Goal: Task Accomplishment & Management: Manage account settings

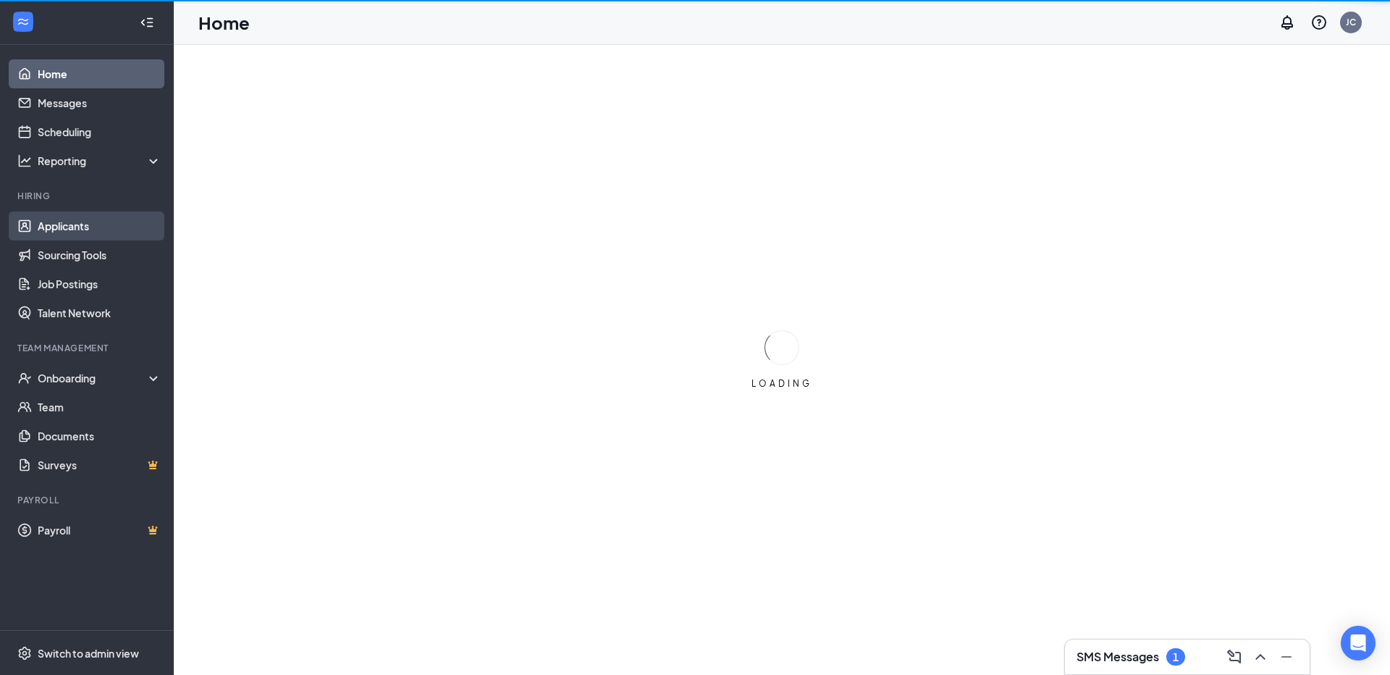
click at [127, 223] on link "Applicants" at bounding box center [100, 225] width 124 height 29
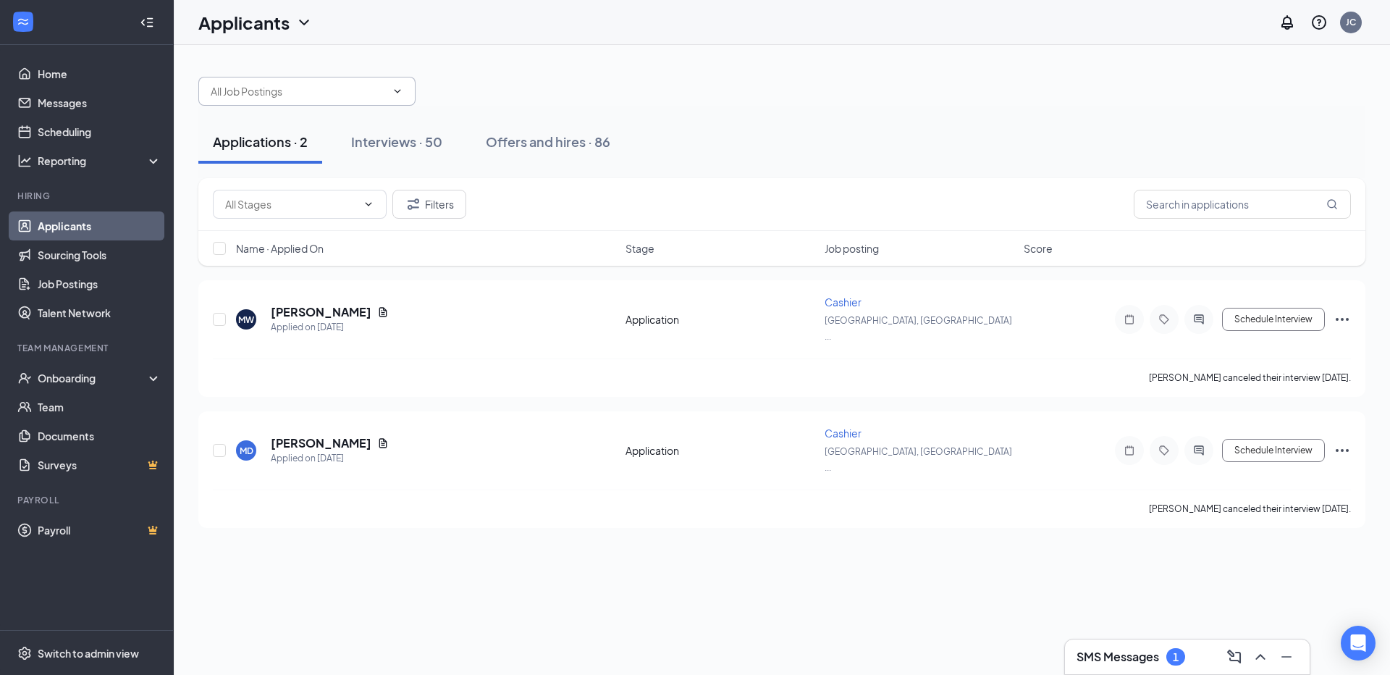
click at [339, 93] on input "text" at bounding box center [298, 91] width 175 height 16
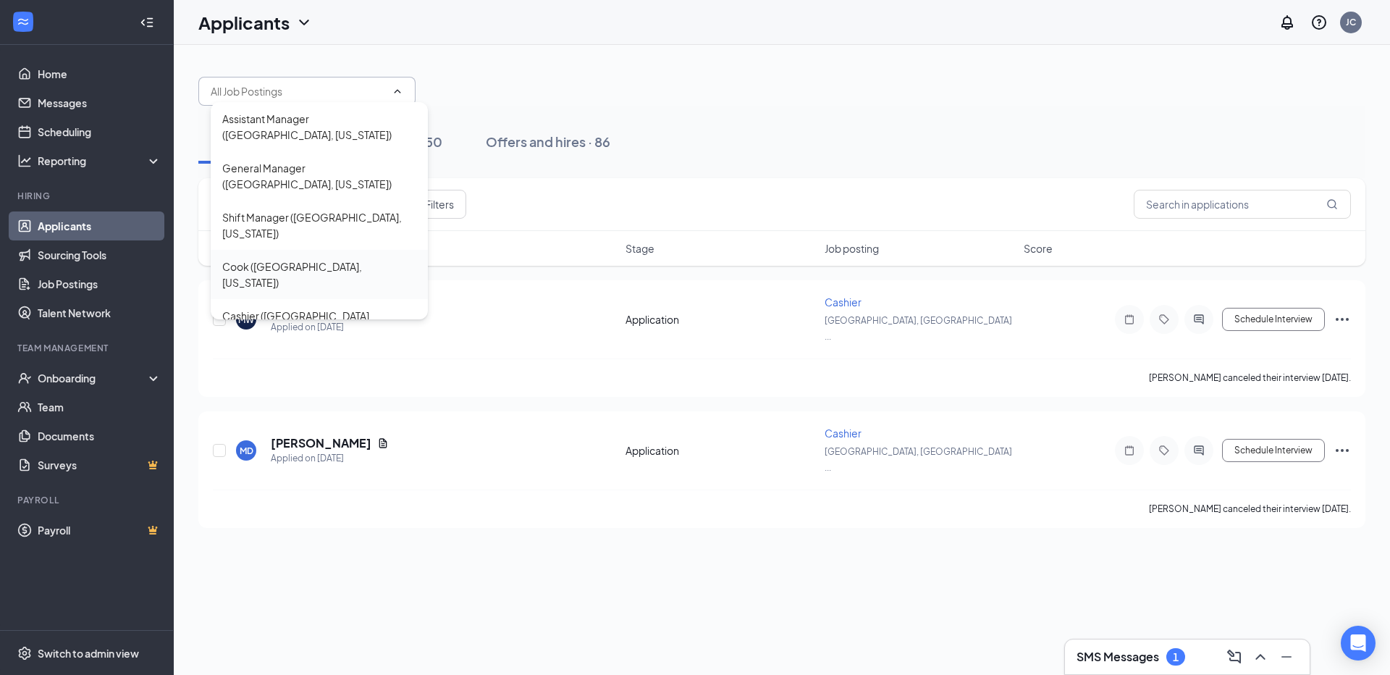
click at [311, 258] on div "Cook ([GEOGRAPHIC_DATA], [US_STATE])" at bounding box center [319, 274] width 194 height 32
type input "Cook ([GEOGRAPHIC_DATA], [US_STATE])"
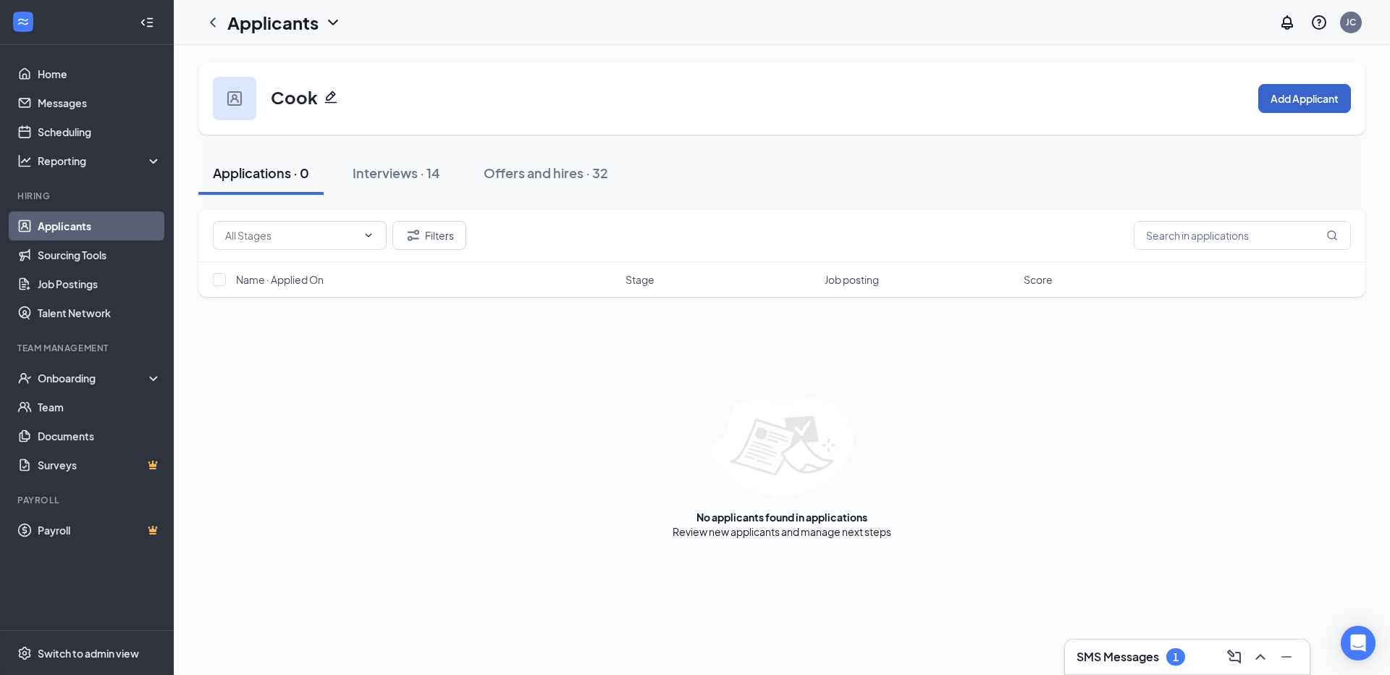
click at [1341, 92] on button "Add Applicant" at bounding box center [1304, 98] width 93 height 29
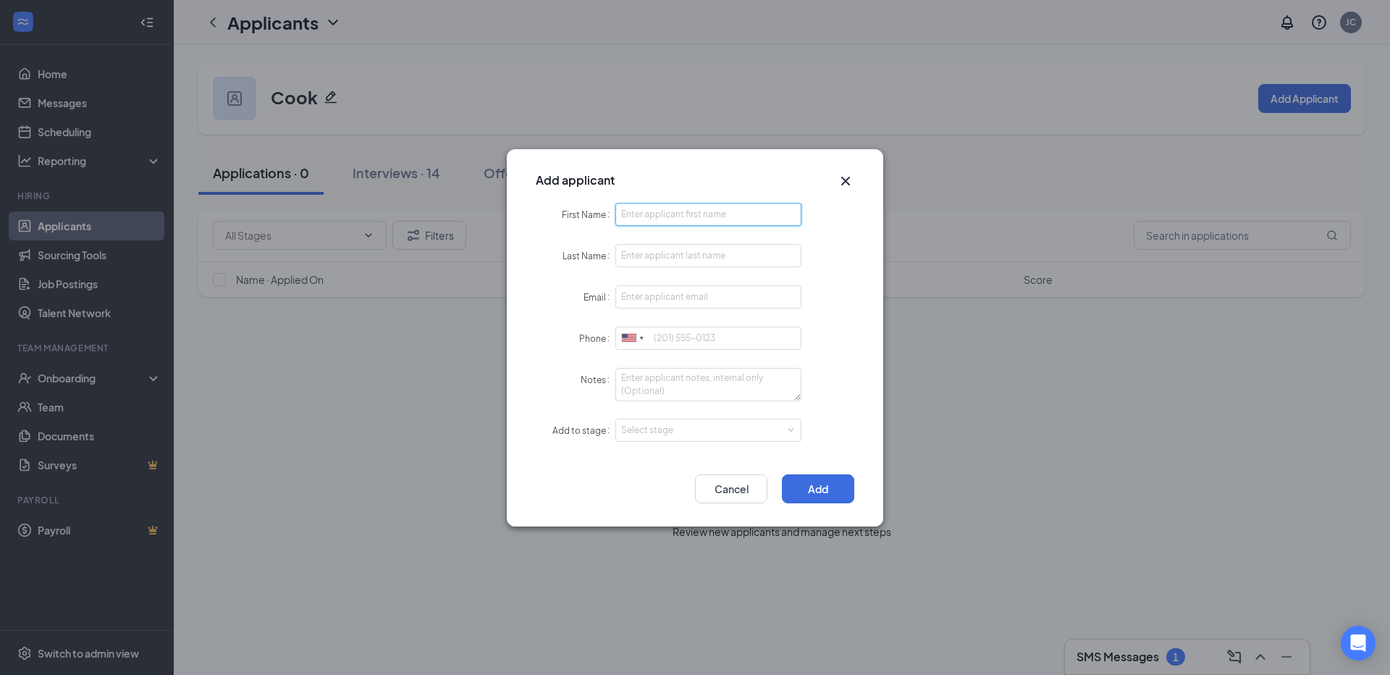
click at [684, 206] on input "First Name" at bounding box center [708, 214] width 186 height 23
click at [663, 419] on div "Select stage" at bounding box center [708, 430] width 174 height 22
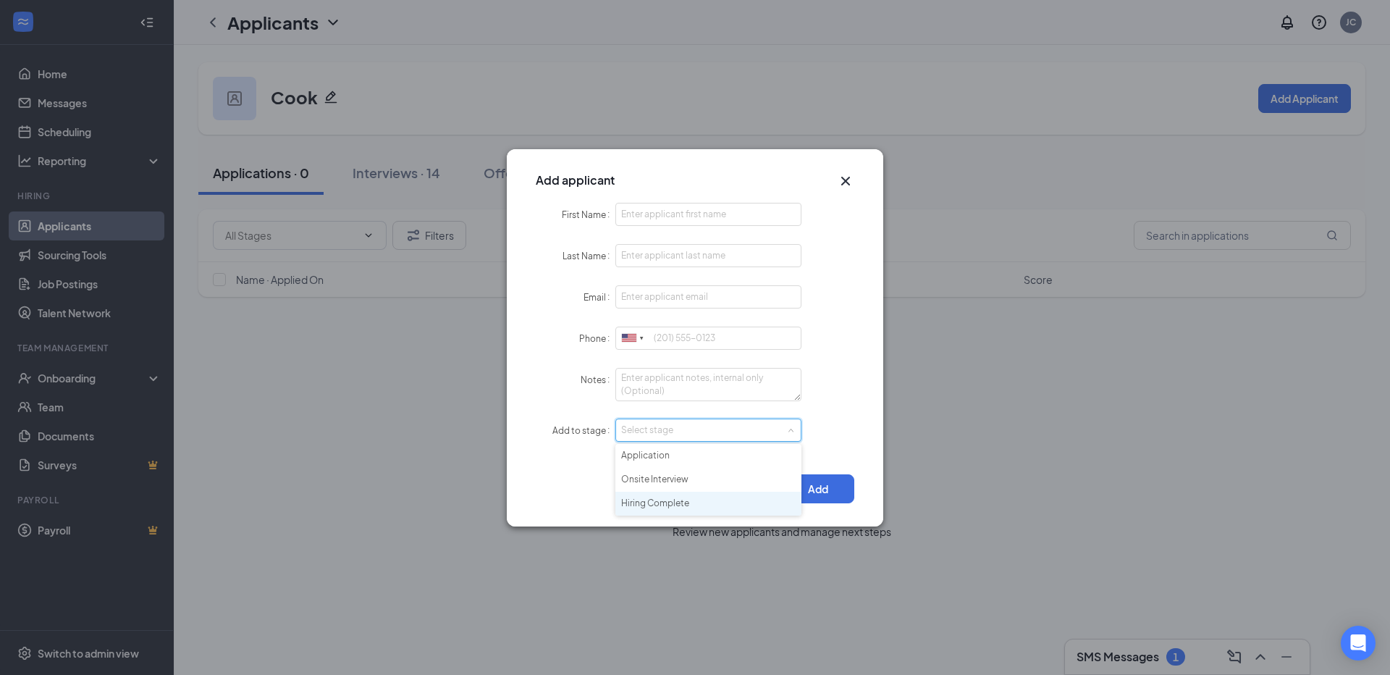
click at [662, 497] on li "Hiring Complete" at bounding box center [708, 503] width 186 height 24
click at [683, 222] on input "First Name" at bounding box center [708, 214] width 186 height 23
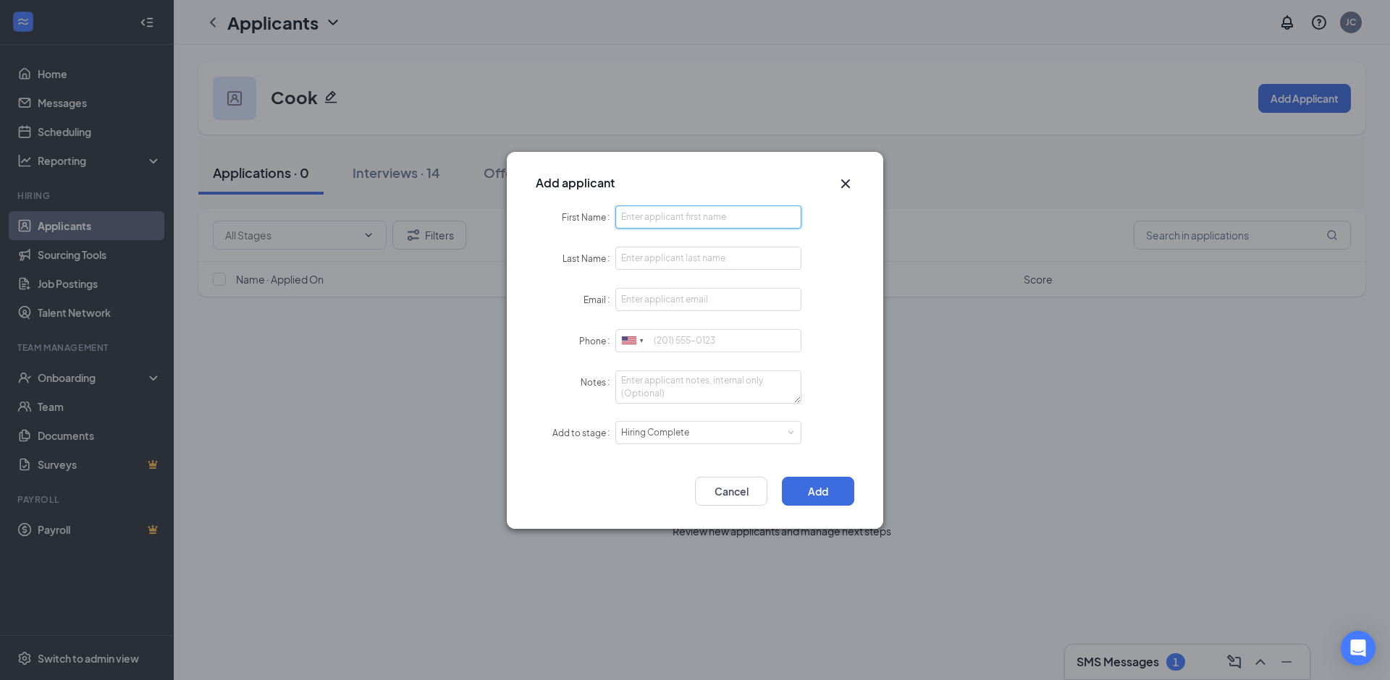
click at [755, 215] on input "First Name" at bounding box center [708, 217] width 186 height 23
click at [688, 204] on div "Add applicant" at bounding box center [695, 179] width 376 height 54
click at [703, 214] on input "First Name" at bounding box center [708, 217] width 186 height 23
type input "[PERSON_NAME]"
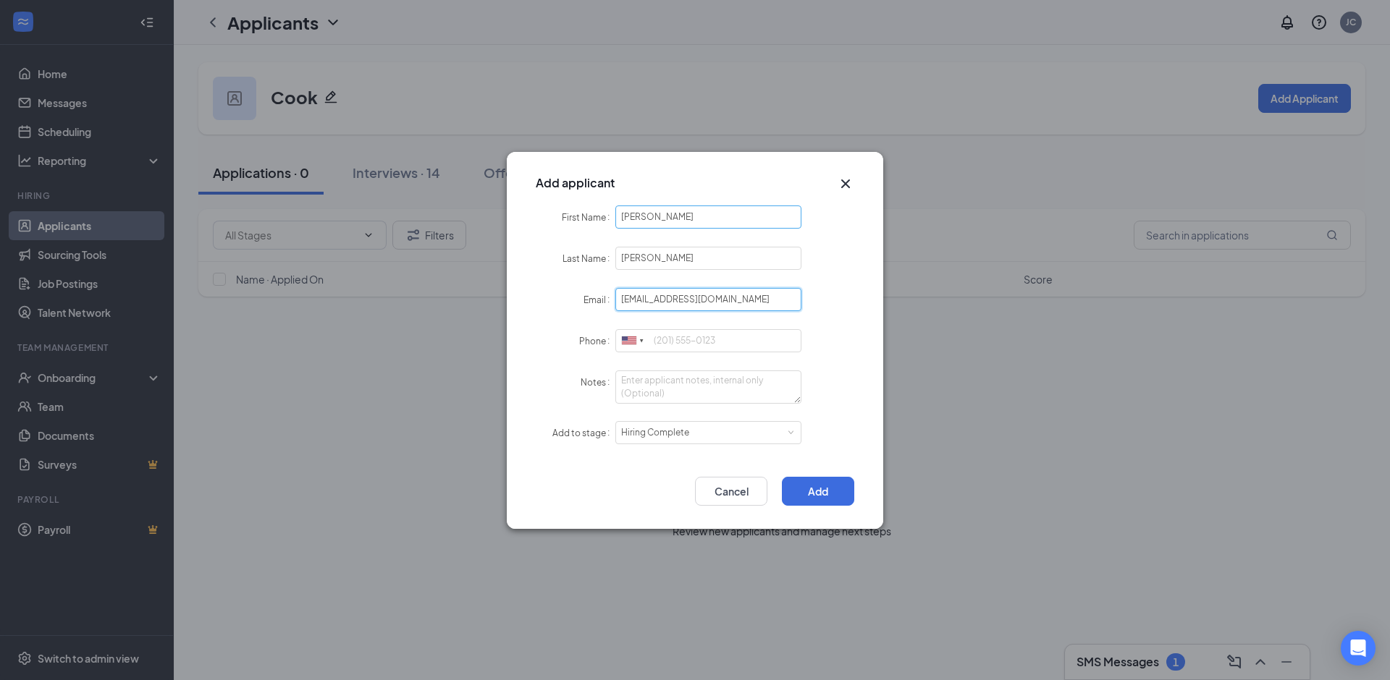
type input "[EMAIL_ADDRESS][DOMAIN_NAME]"
type input "[PHONE_NUMBER]"
click at [819, 474] on div "Add Cancel" at bounding box center [695, 495] width 376 height 67
click at [819, 486] on button "Add" at bounding box center [818, 491] width 72 height 29
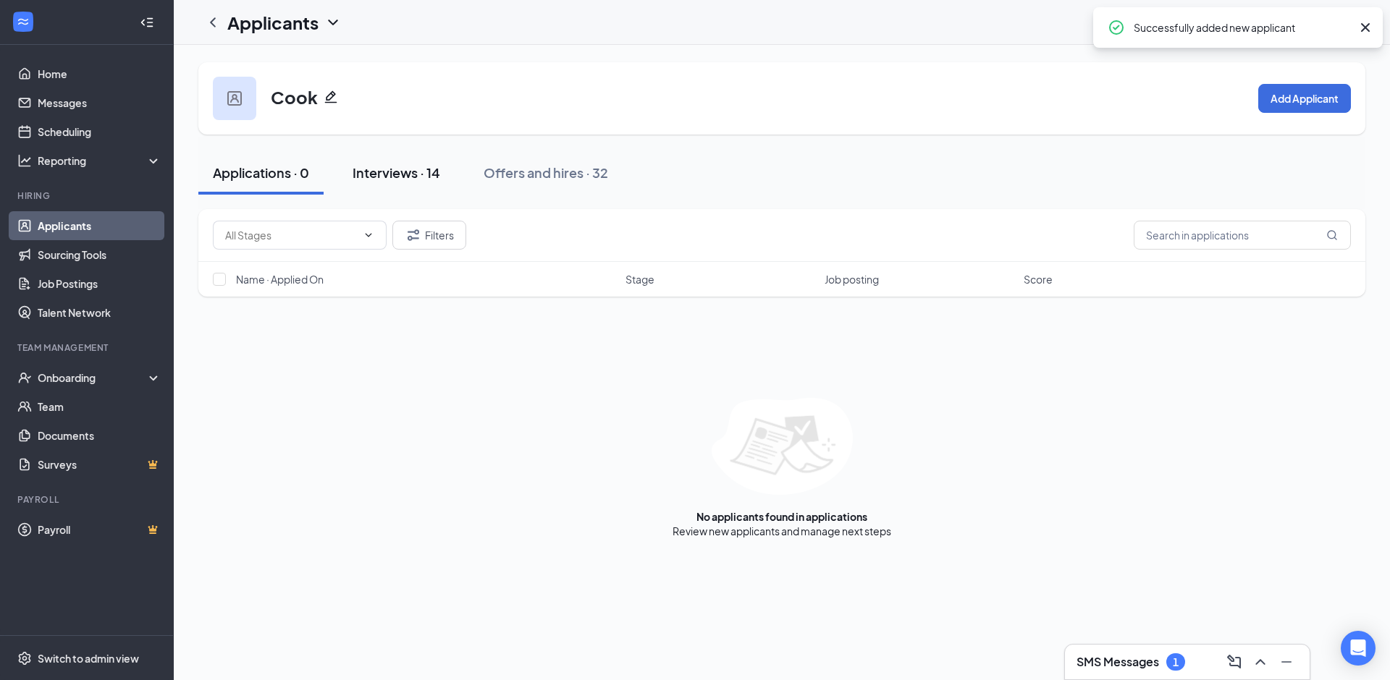
click at [418, 187] on button "Interviews · 14" at bounding box center [396, 172] width 117 height 43
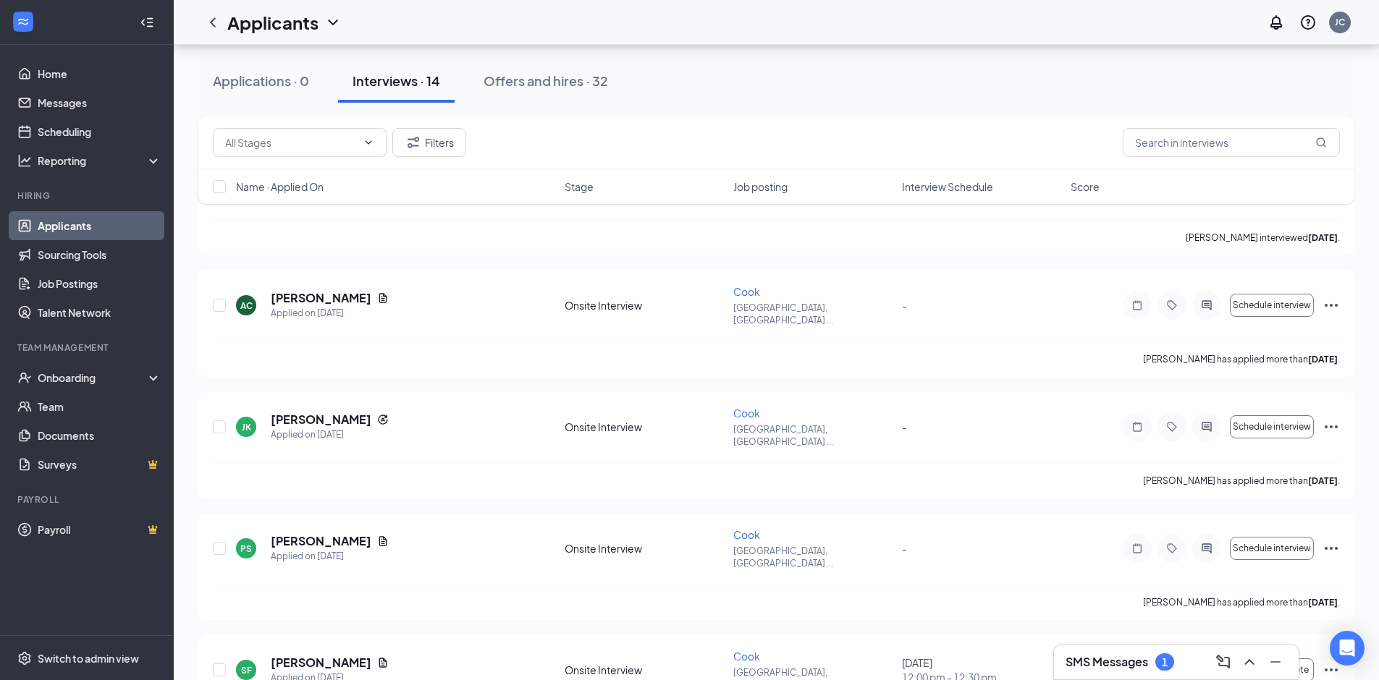
scroll to position [145, 0]
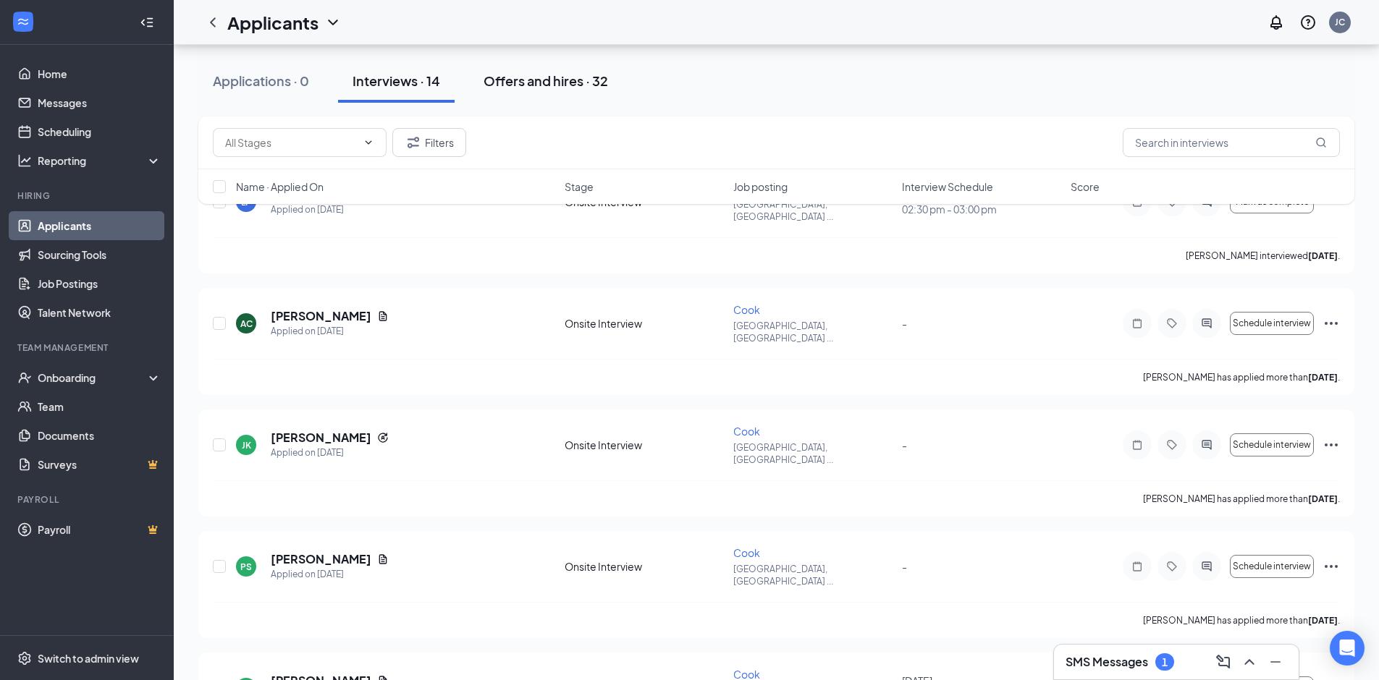
click at [510, 85] on div "Offers and hires · 32" at bounding box center [545, 81] width 124 height 18
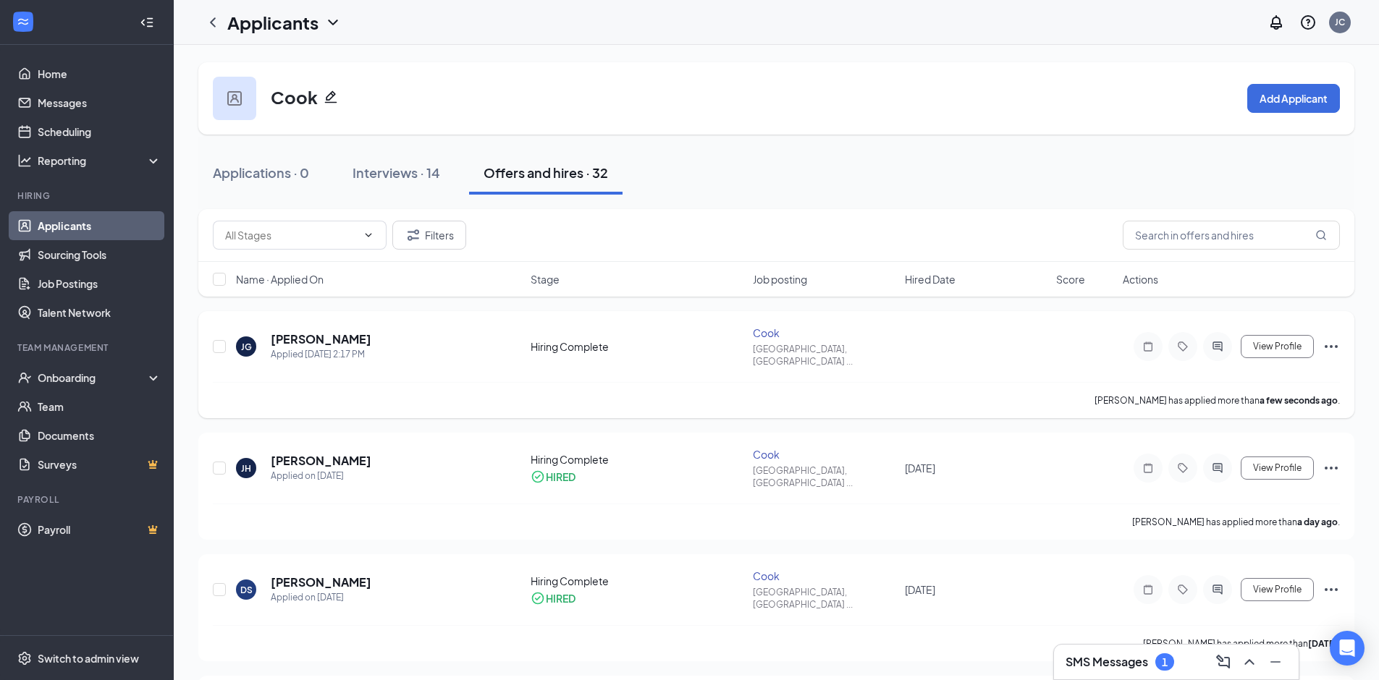
click at [1327, 339] on icon "Ellipses" at bounding box center [1330, 346] width 17 height 17
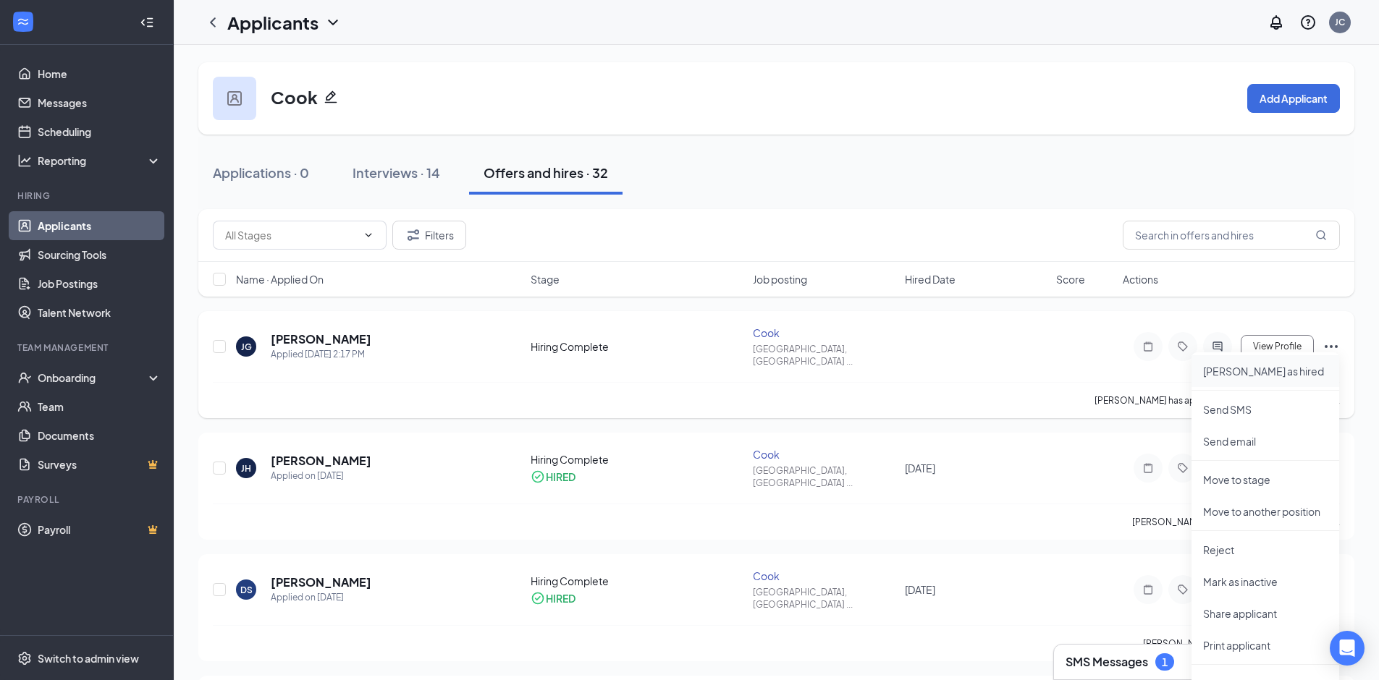
click at [1262, 371] on p "[PERSON_NAME] as hired" at bounding box center [1265, 371] width 124 height 14
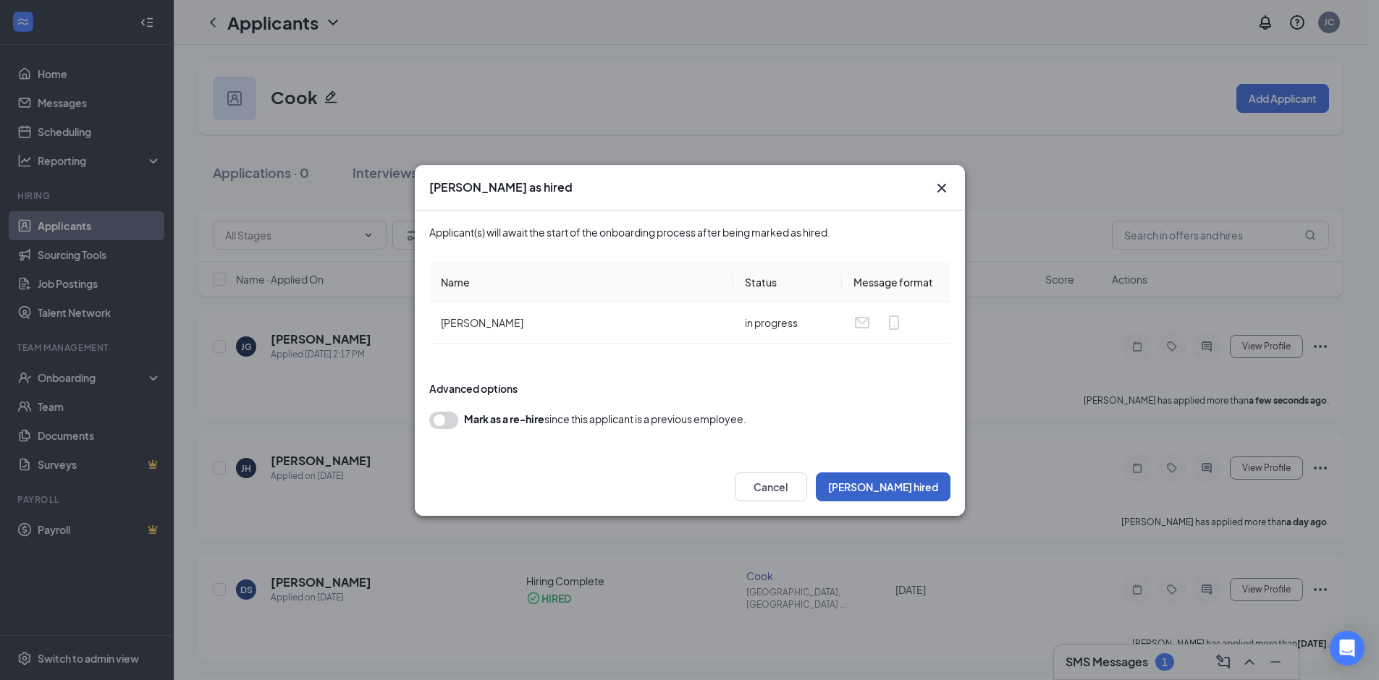
click at [900, 478] on button "[PERSON_NAME] hired" at bounding box center [883, 487] width 135 height 29
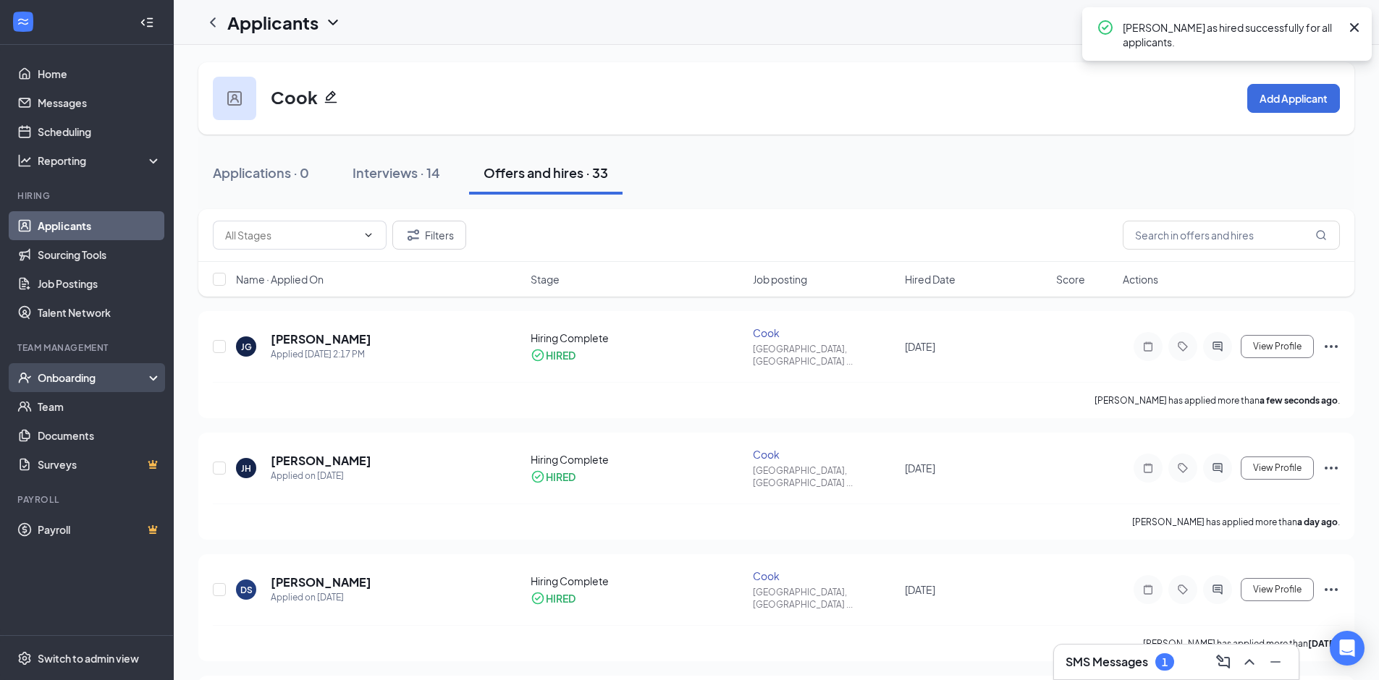
click at [103, 380] on div "Onboarding" at bounding box center [93, 378] width 111 height 14
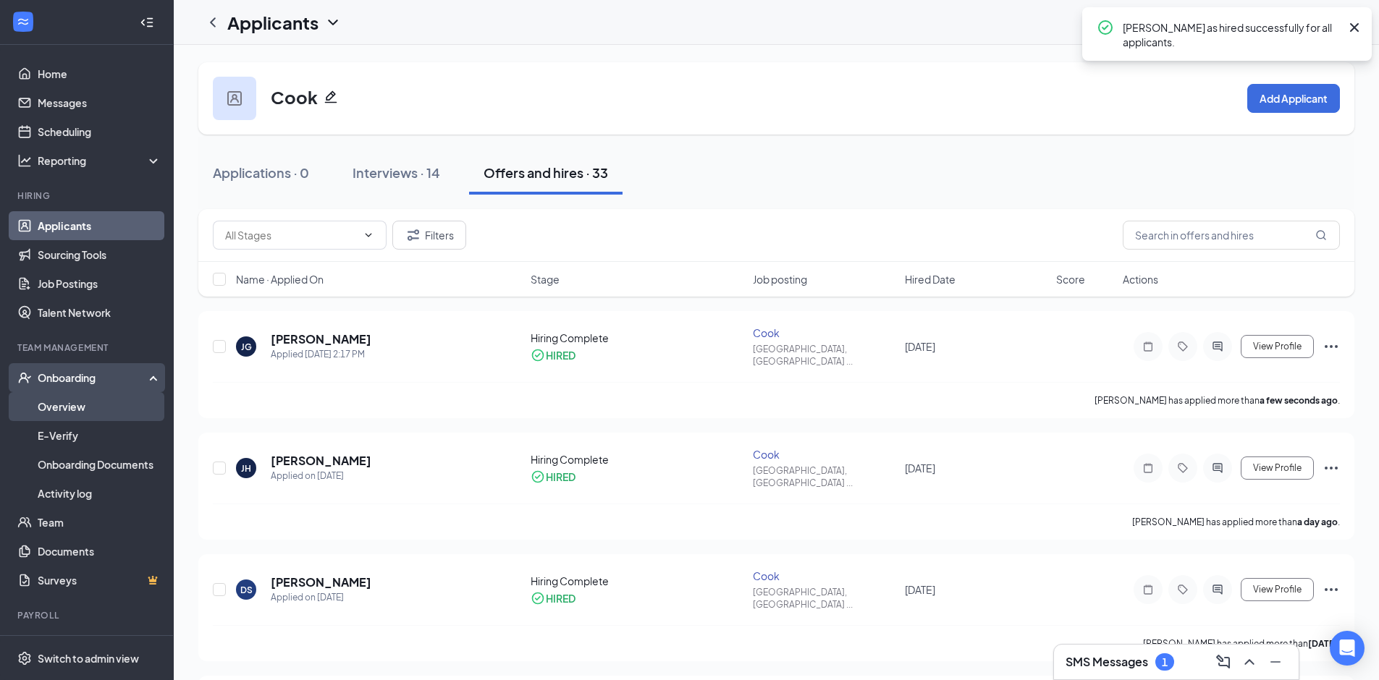
click at [112, 404] on link "Overview" at bounding box center [100, 406] width 124 height 29
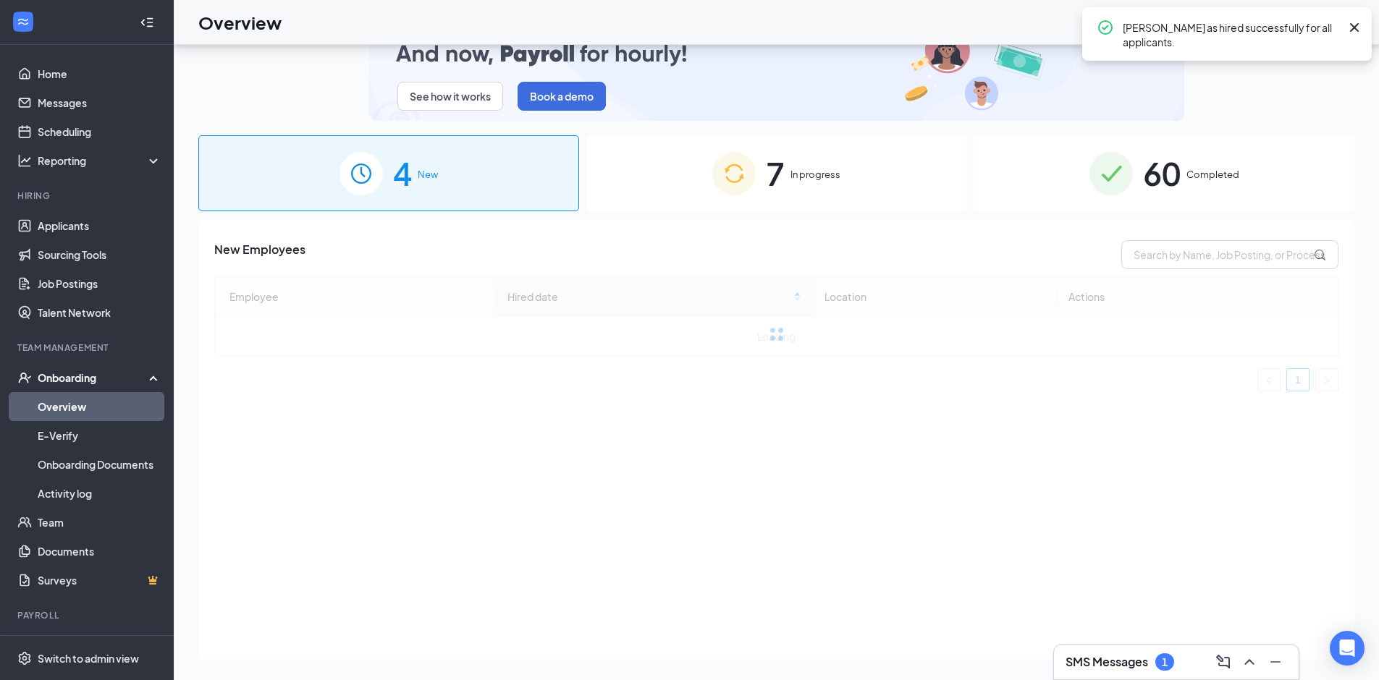
scroll to position [65, 0]
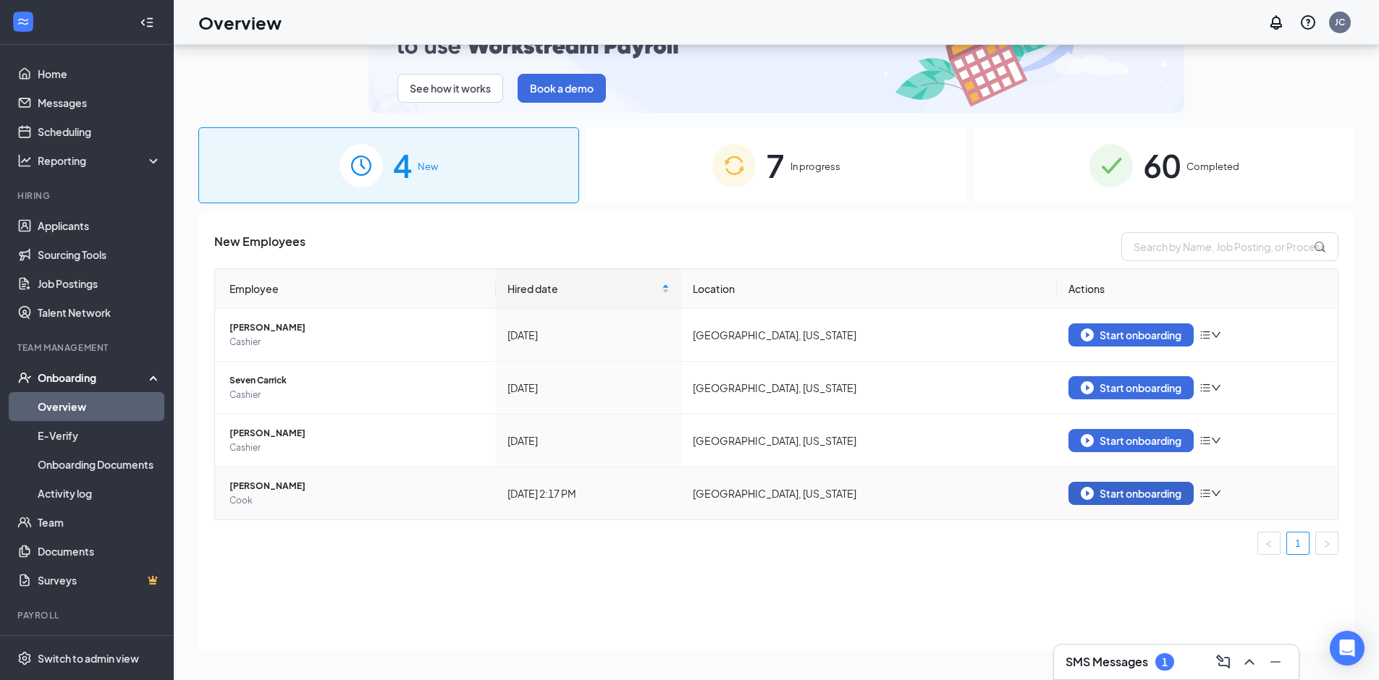
click at [1088, 497] on img "button" at bounding box center [1087, 493] width 13 height 13
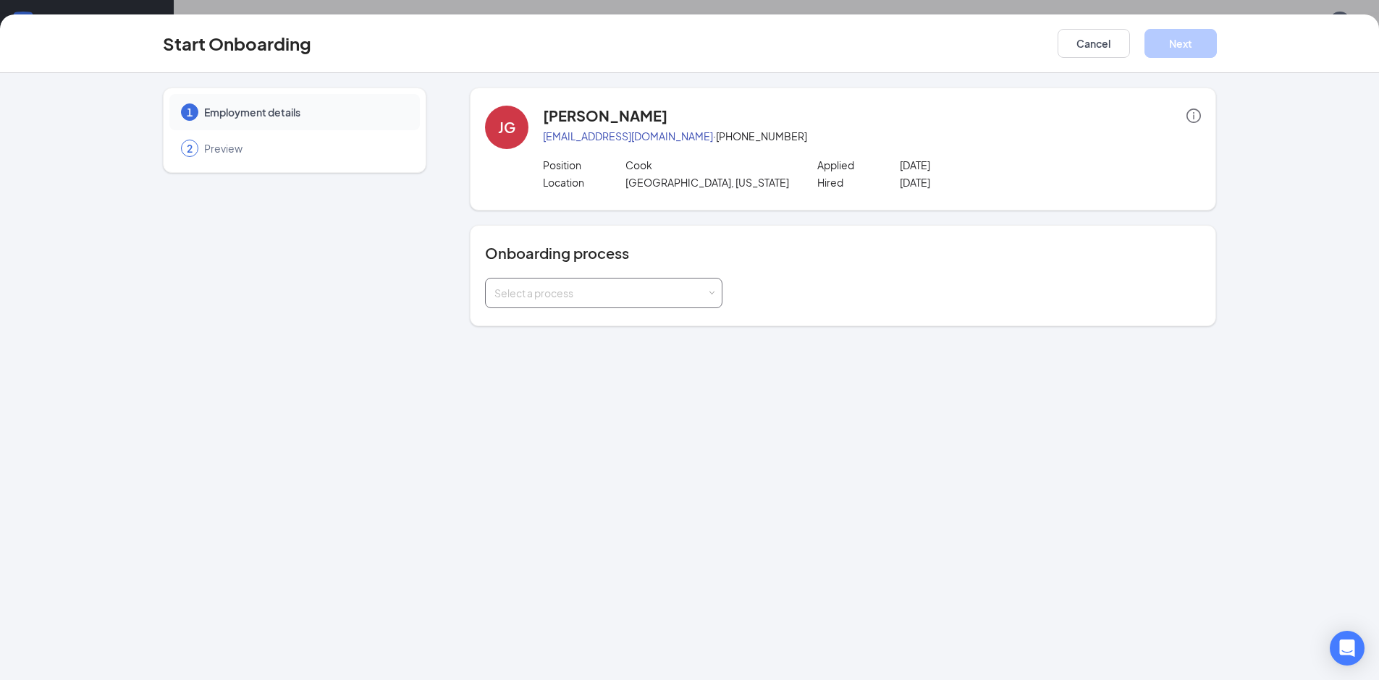
click at [581, 296] on div "Select a process" at bounding box center [600, 293] width 212 height 14
click at [627, 352] on li "[GEOGRAPHIC_DATA]" at bounding box center [603, 350] width 237 height 26
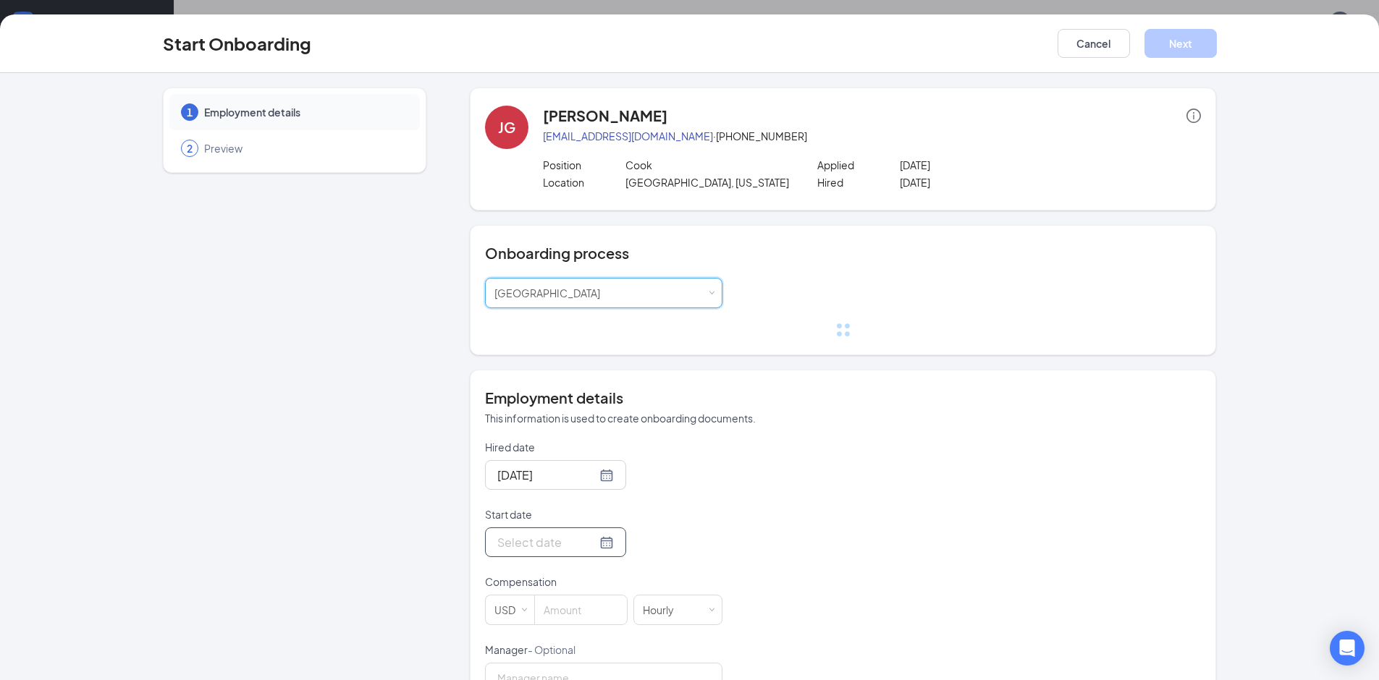
click at [592, 550] on div at bounding box center [555, 542] width 117 height 18
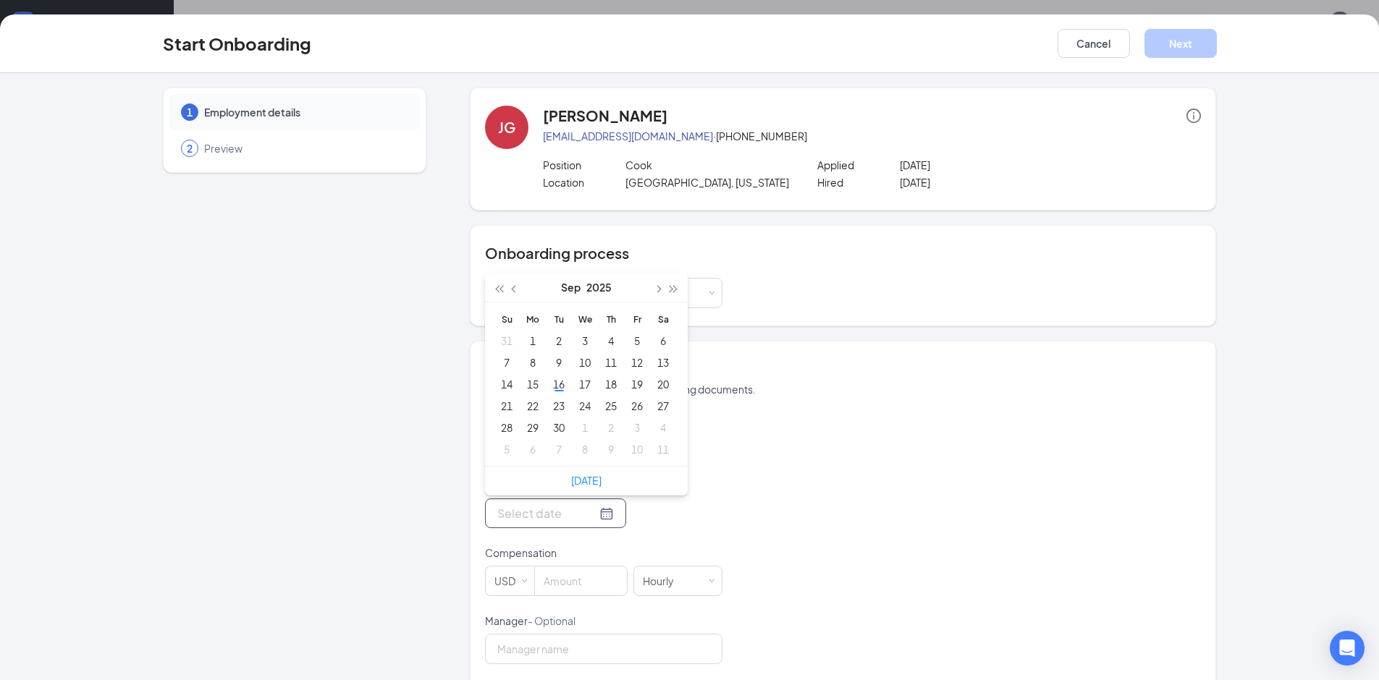
click at [575, 486] on link "[DATE]" at bounding box center [586, 480] width 30 height 13
type input "[DATE]"
click at [575, 566] on div at bounding box center [580, 581] width 93 height 30
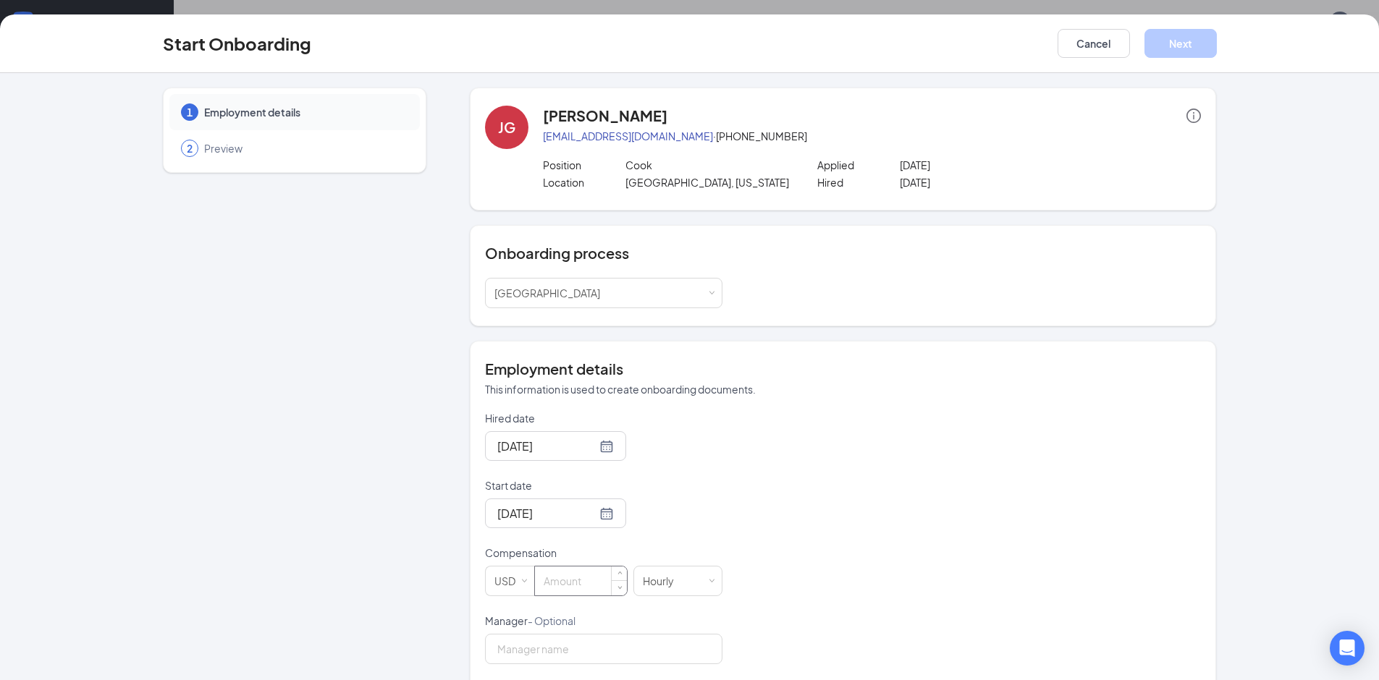
click at [580, 578] on input at bounding box center [581, 581] width 92 height 29
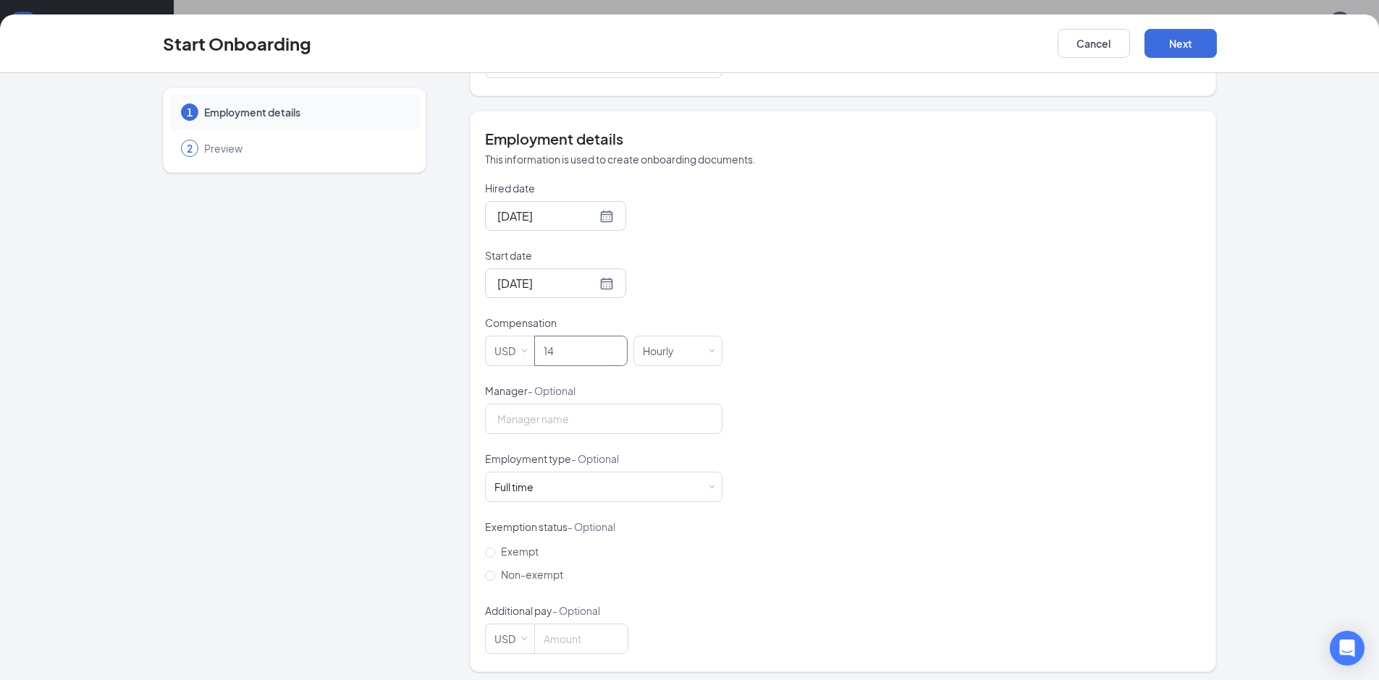
scroll to position [237, 0]
type input "14"
click at [1201, 46] on button "Next" at bounding box center [1180, 43] width 72 height 29
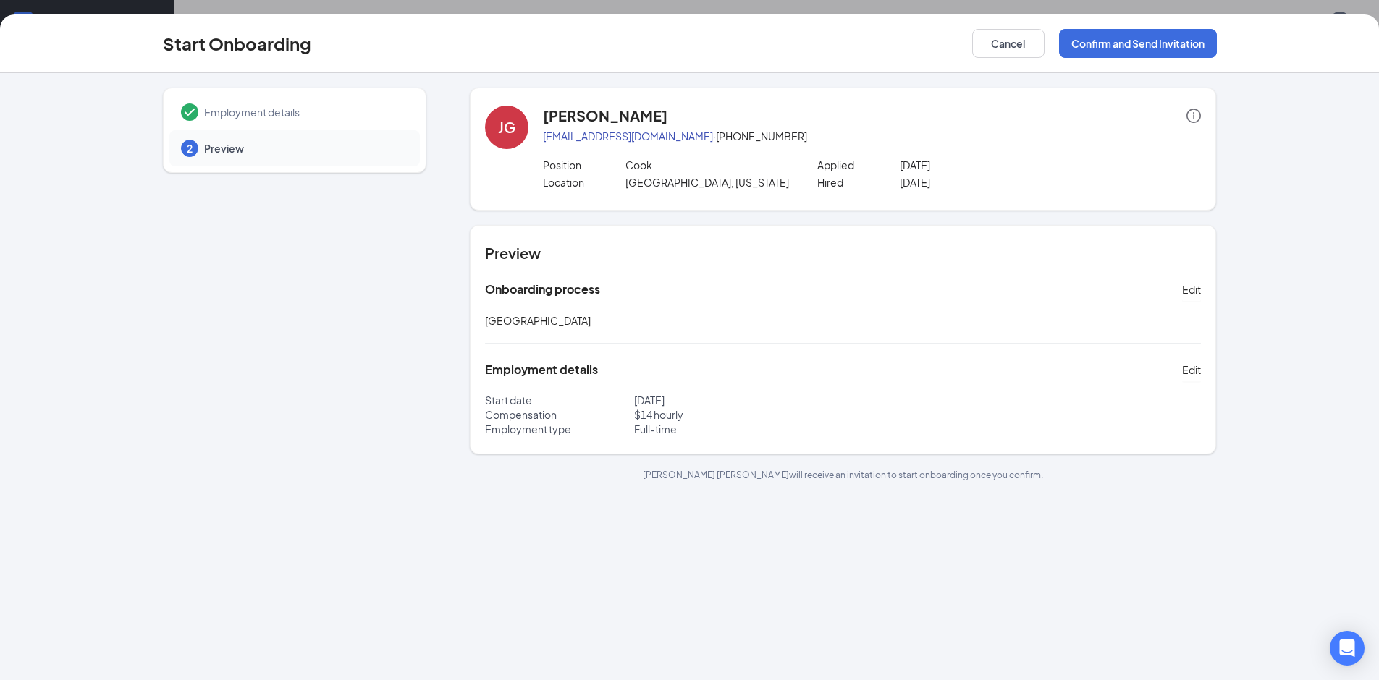
scroll to position [0, 0]
click at [1078, 26] on div "Start Onboarding Cancel Confirm and Send Invitation" at bounding box center [689, 43] width 1379 height 59
click at [1078, 35] on button "Confirm and Send Invitation" at bounding box center [1138, 43] width 158 height 29
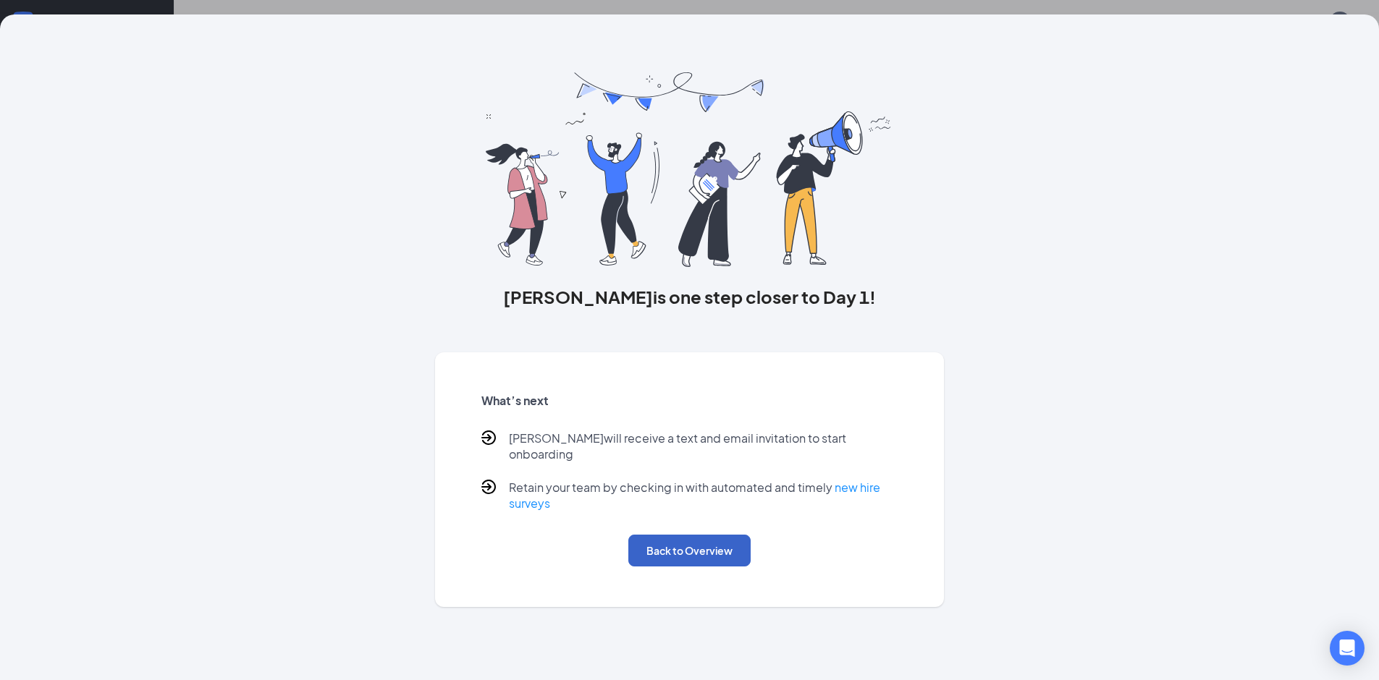
click at [655, 535] on button "Back to Overview" at bounding box center [689, 551] width 122 height 32
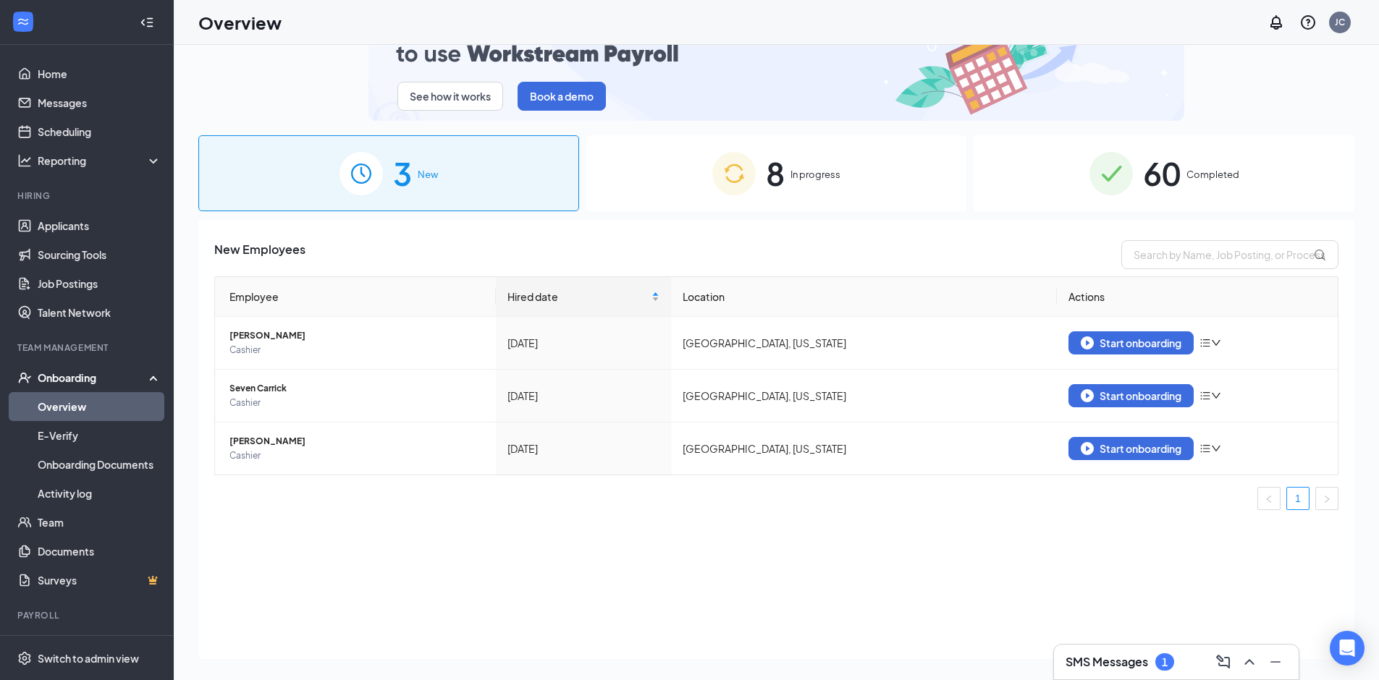
scroll to position [65, 0]
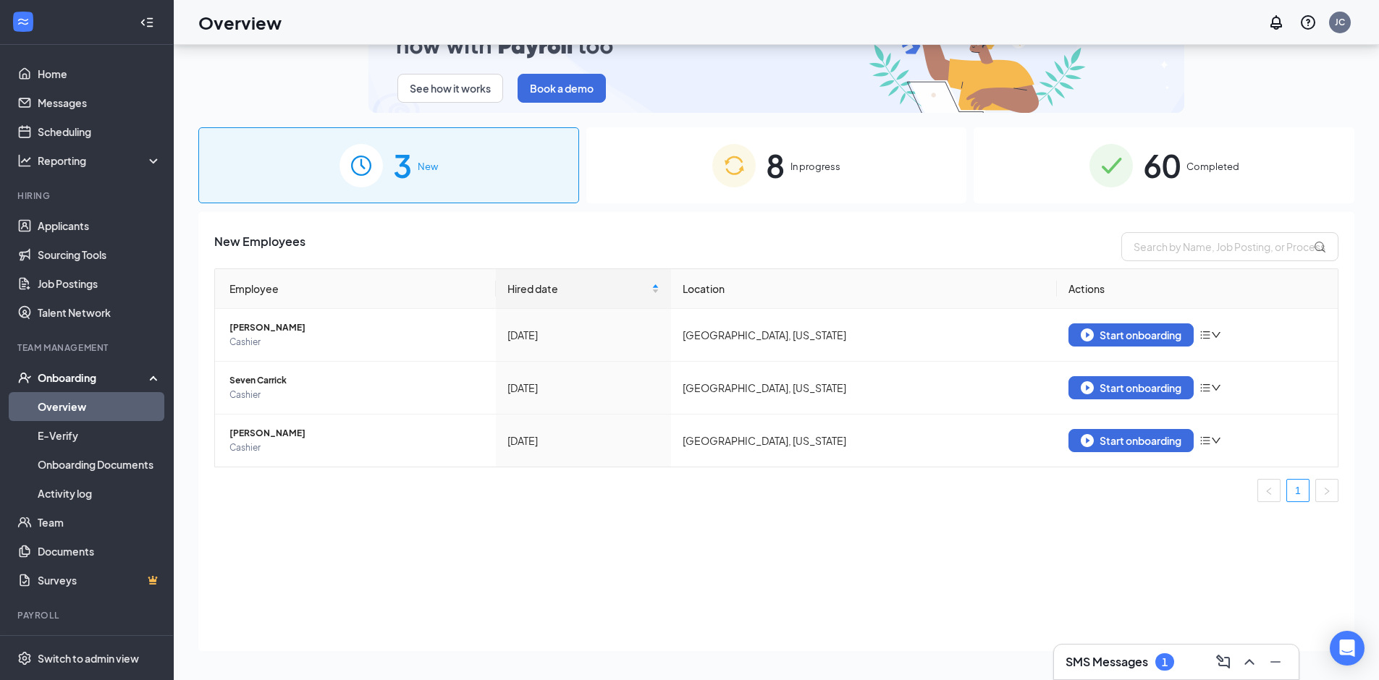
click at [685, 145] on div "8 In progress" at bounding box center [776, 165] width 381 height 76
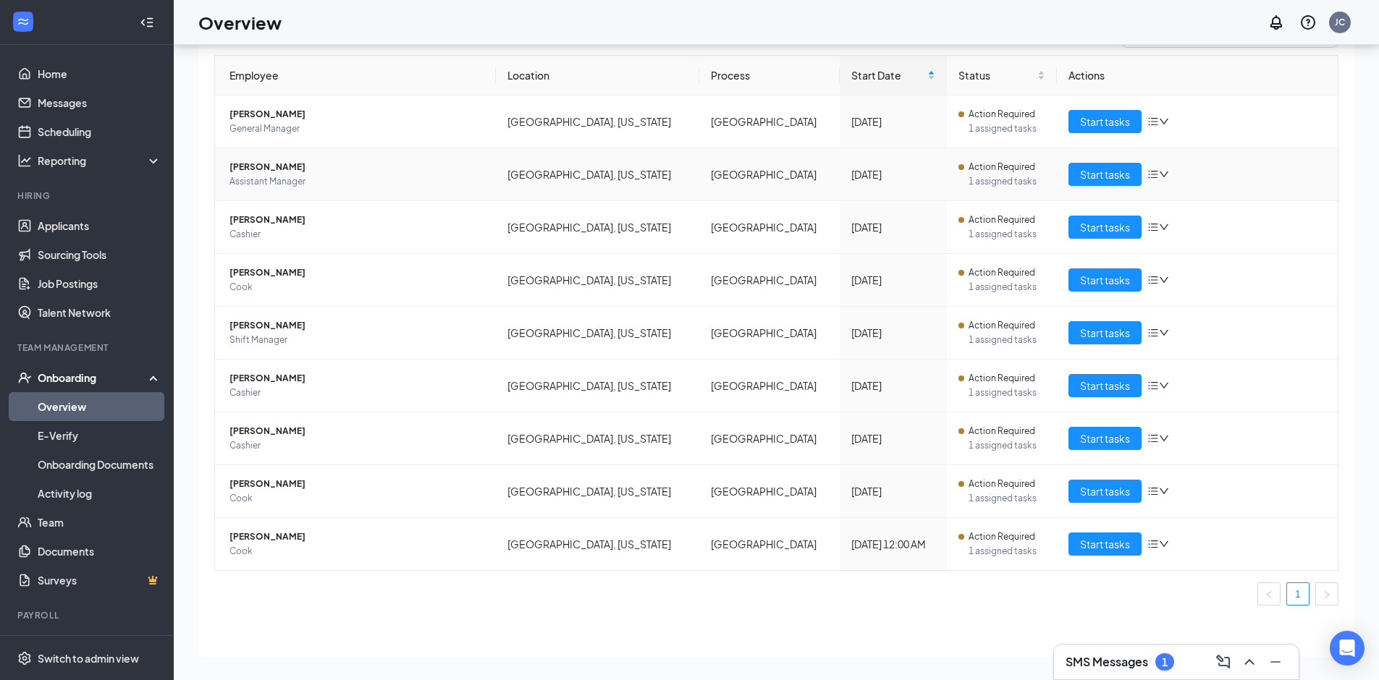
scroll to position [219, 0]
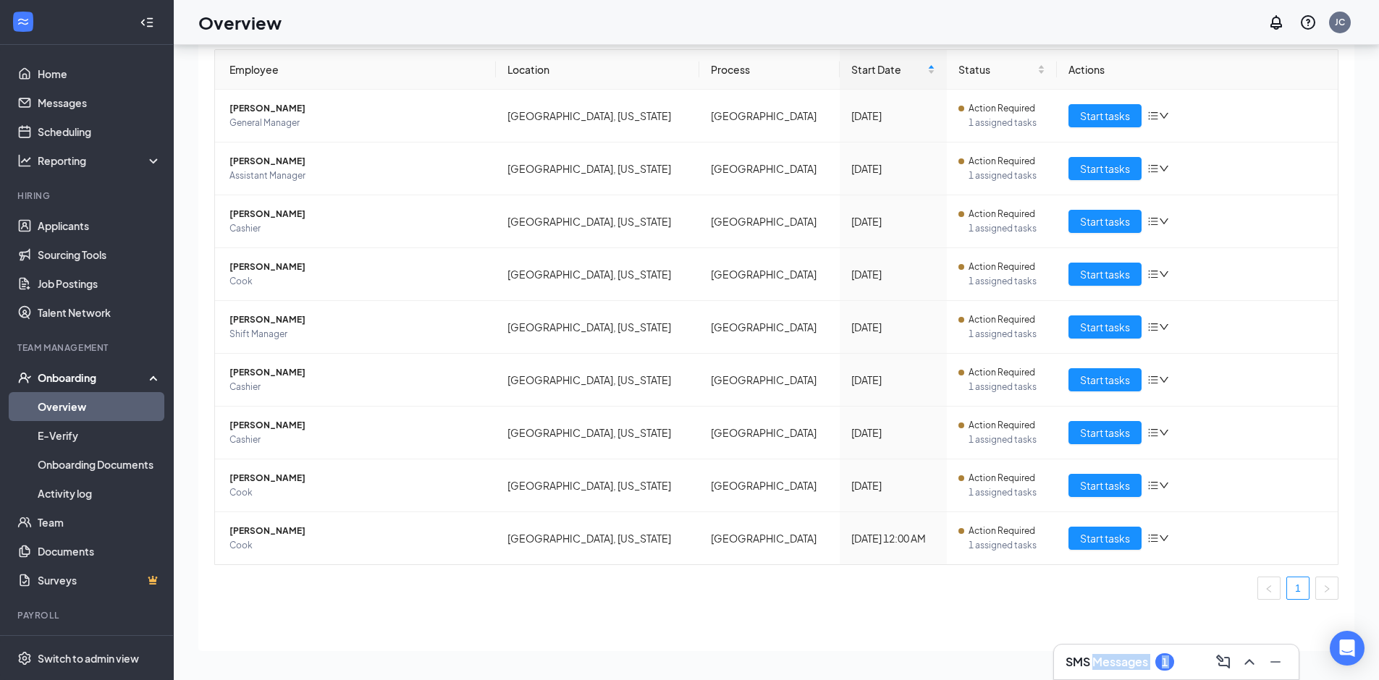
drag, startPoint x: 1102, startPoint y: 633, endPoint x: 1089, endPoint y: 667, distance: 36.4
click at [1089, 667] on div "SMS Messages 1 See how it works Book a demo 3 New 8 In progress 60 Completed Em…" at bounding box center [776, 330] width 1205 height 701
click at [1034, 546] on span "1 assigned tasks" at bounding box center [1006, 545] width 77 height 14
click at [1080, 537] on span "Start tasks" at bounding box center [1105, 539] width 50 height 16
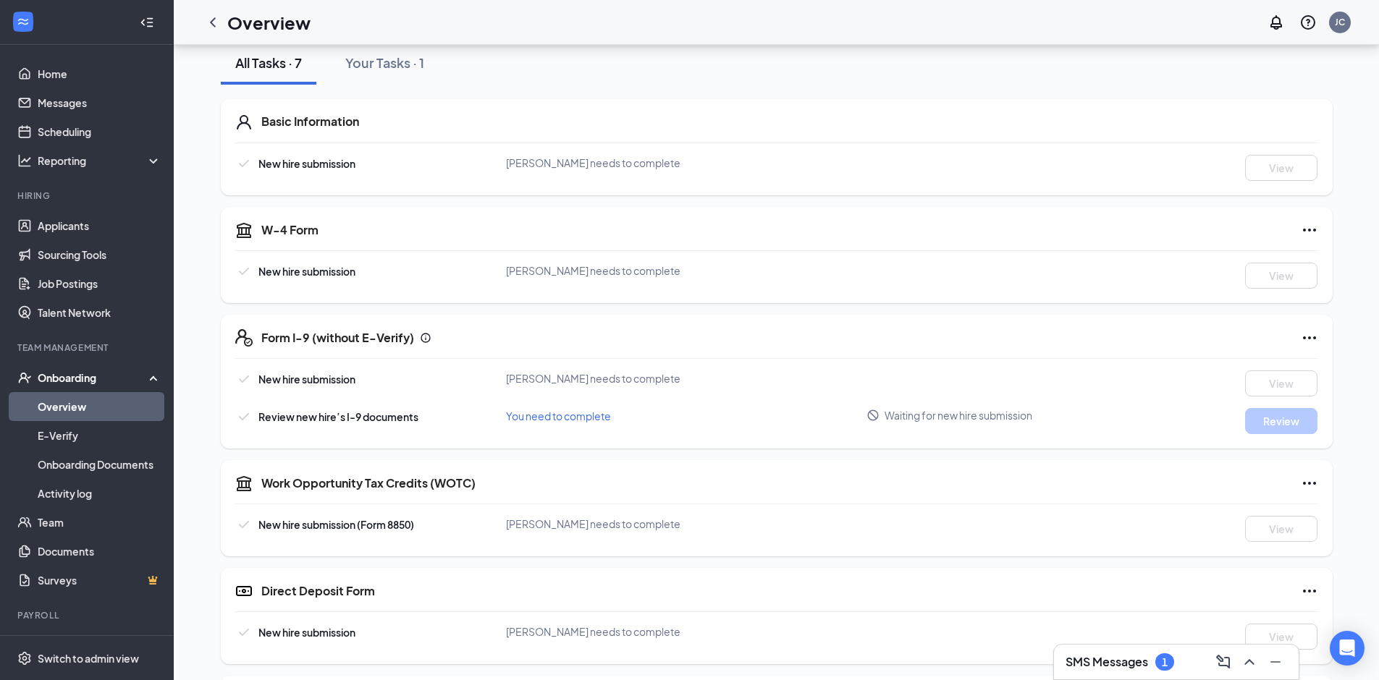
scroll to position [280, 0]
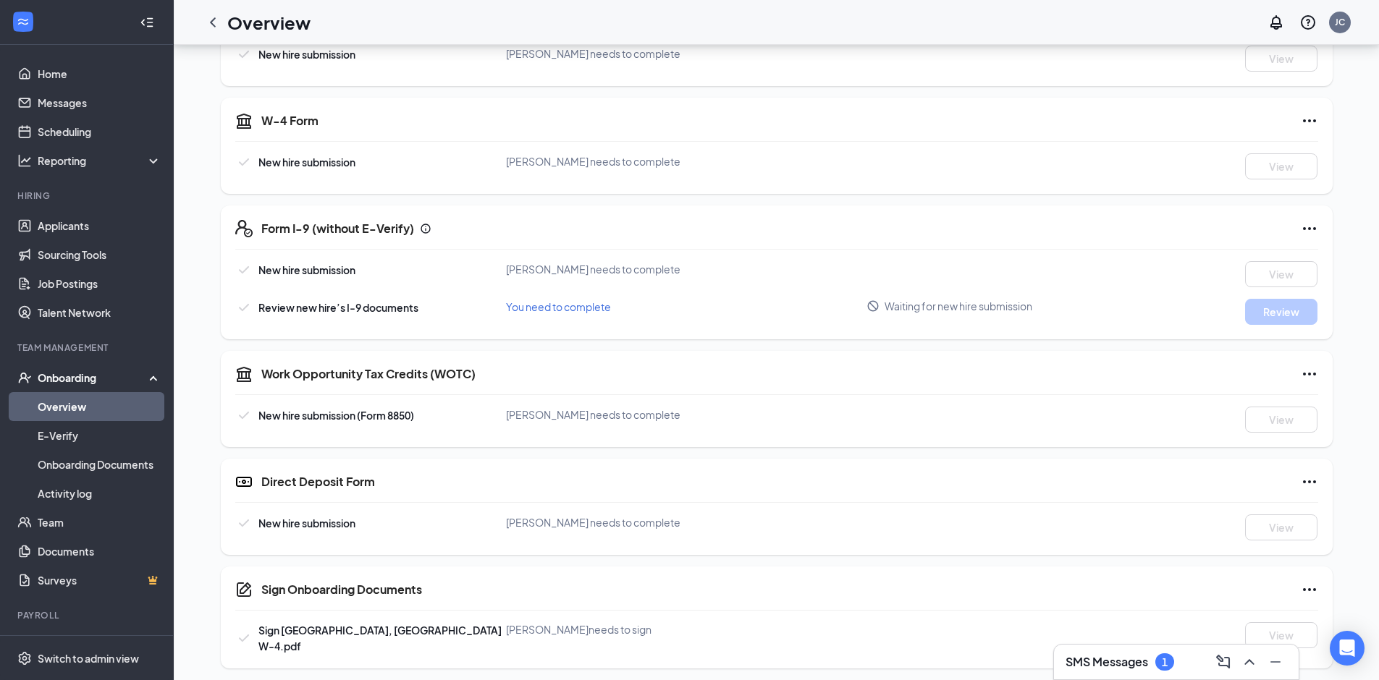
click at [1303, 370] on icon "Ellipses" at bounding box center [1309, 373] width 17 height 17
click at [1244, 407] on span "Manage on [DOMAIN_NAME]" at bounding box center [1255, 404] width 136 height 14
click at [1301, 374] on icon "Ellipses" at bounding box center [1309, 373] width 17 height 17
click at [1227, 426] on button "Mark as complete" at bounding box center [1229, 434] width 108 height 23
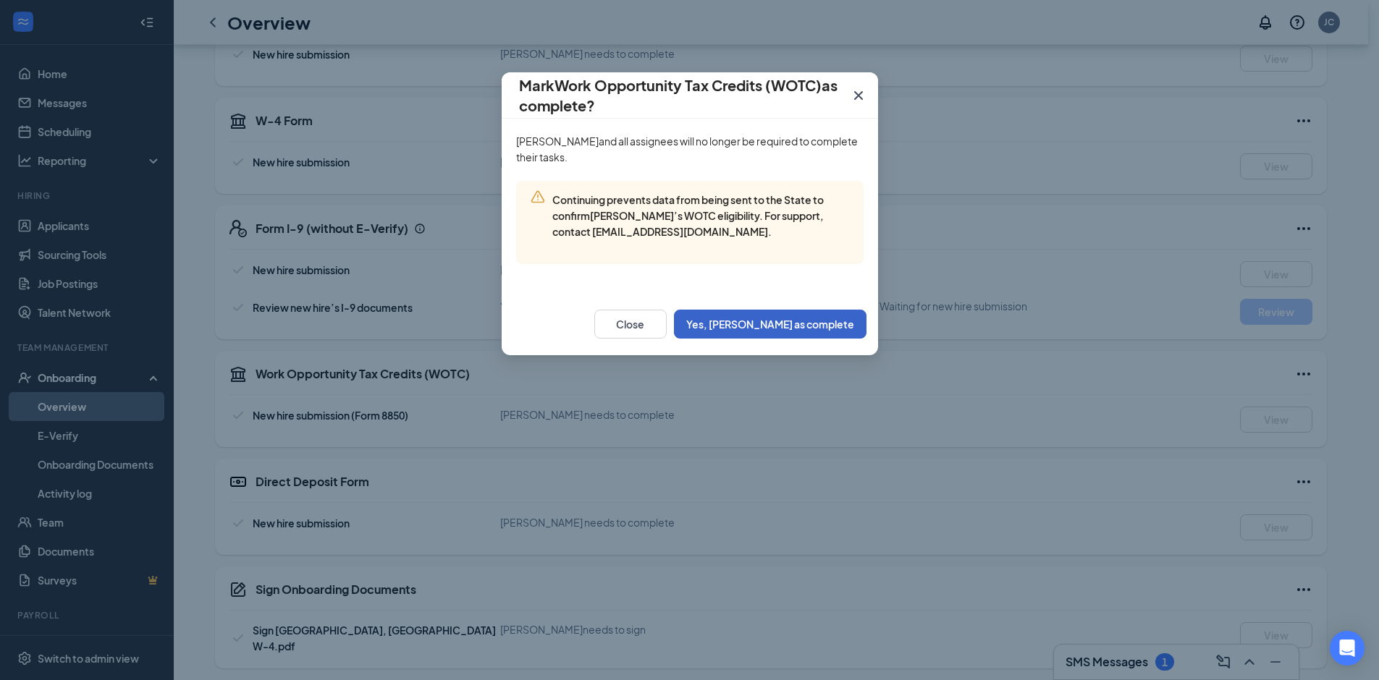
click at [760, 314] on button "Yes, [PERSON_NAME] as complete" at bounding box center [770, 324] width 193 height 29
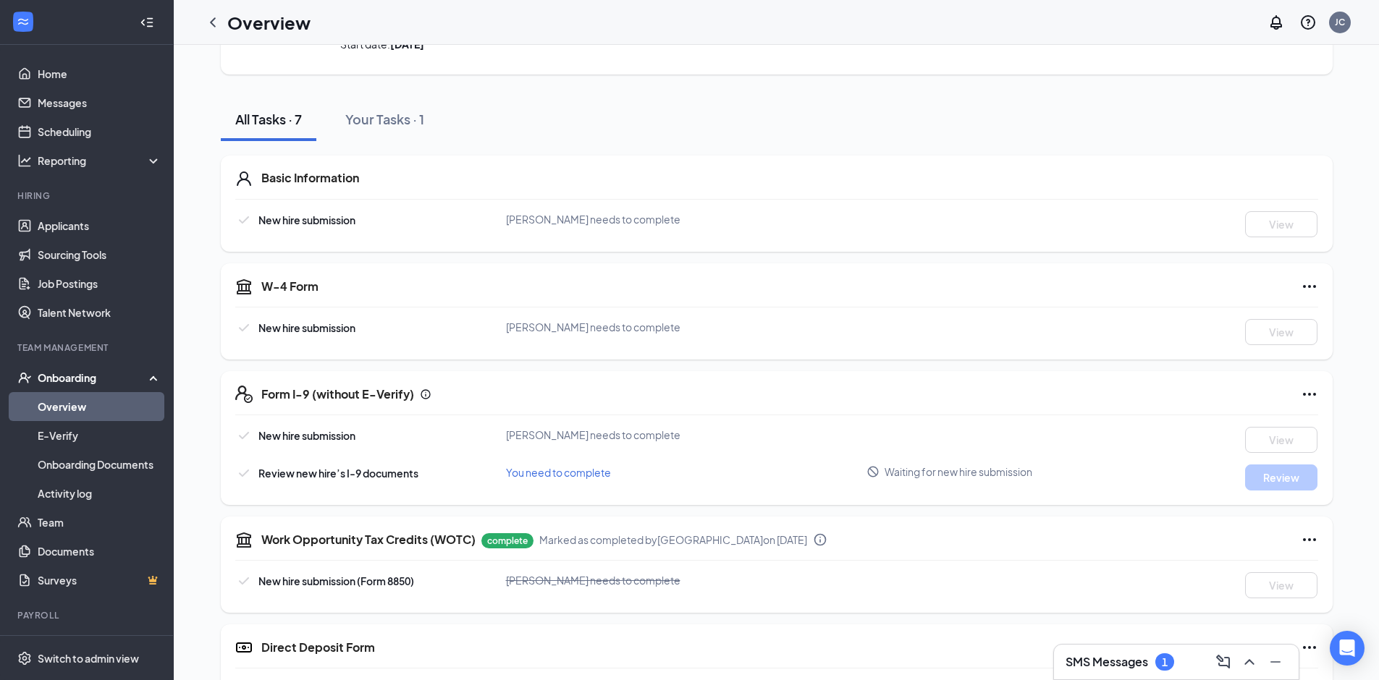
scroll to position [0, 0]
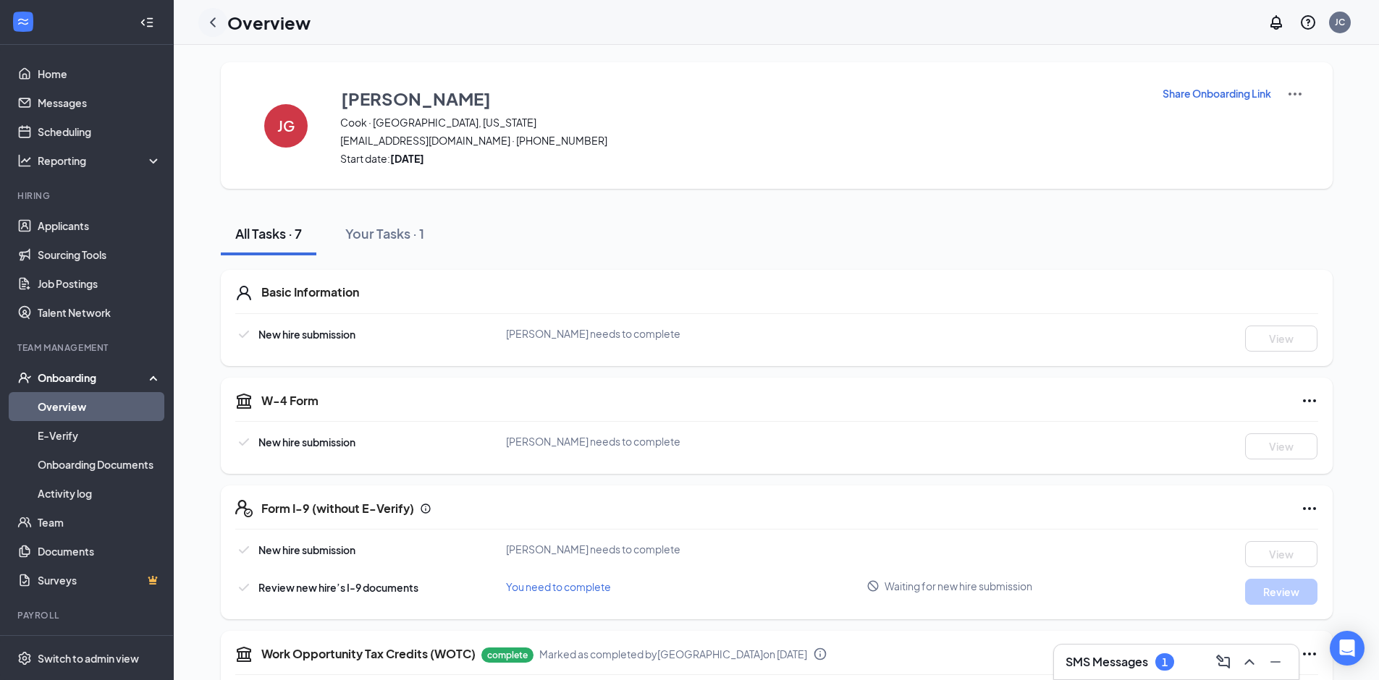
click at [215, 25] on icon "ChevronLeft" at bounding box center [212, 22] width 17 height 17
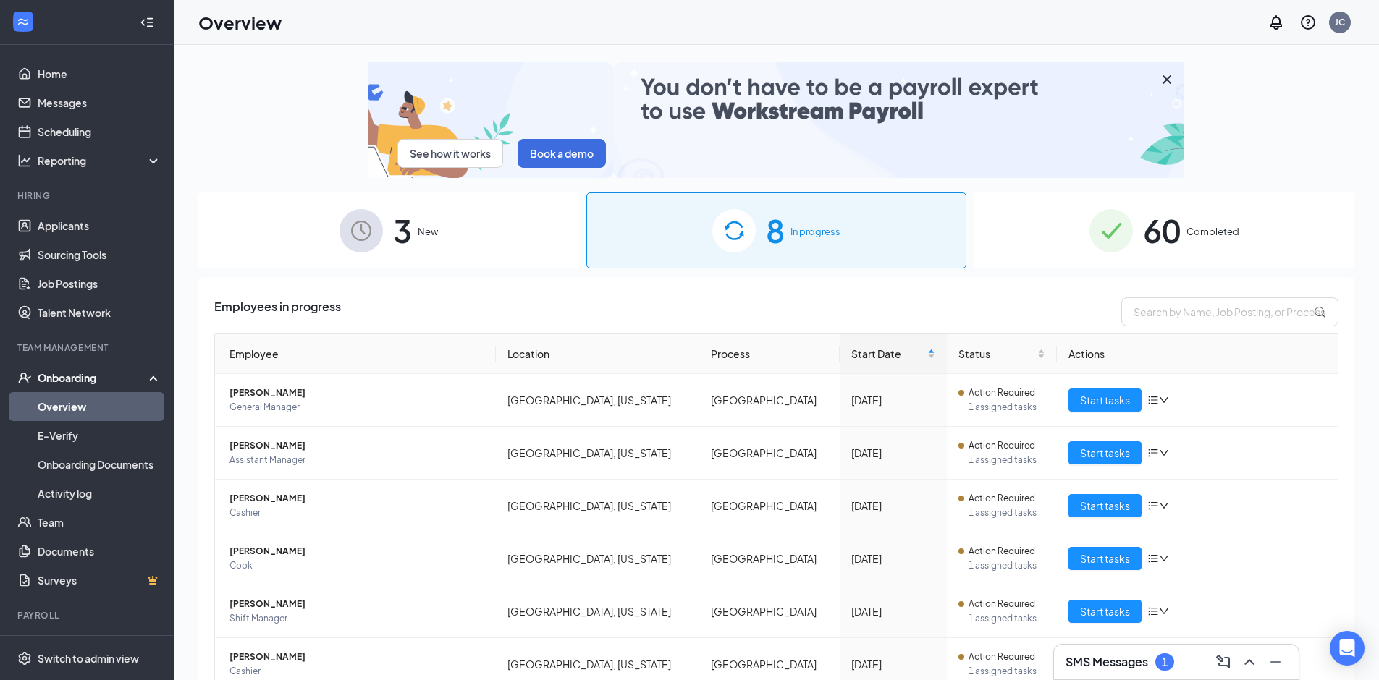
click at [476, 250] on div "3 New" at bounding box center [388, 231] width 381 height 76
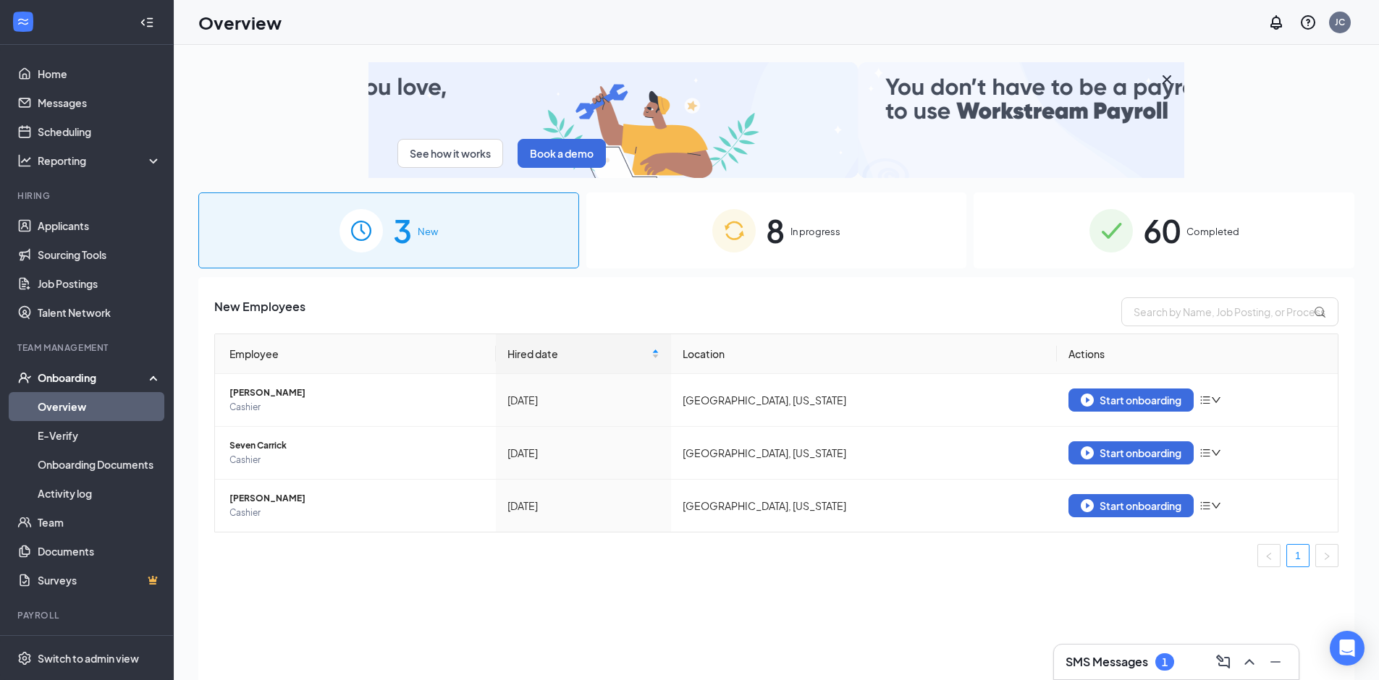
click at [674, 255] on div "8 In progress" at bounding box center [776, 231] width 381 height 76
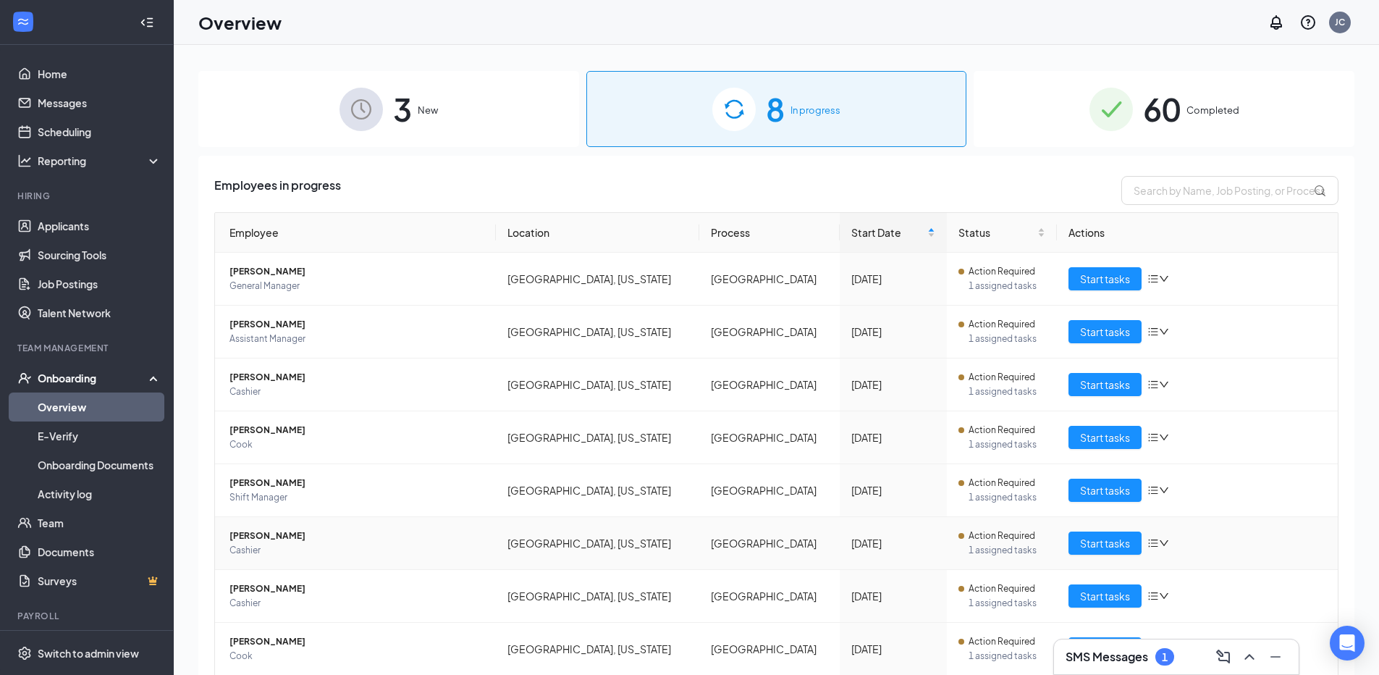
scroll to position [8, 0]
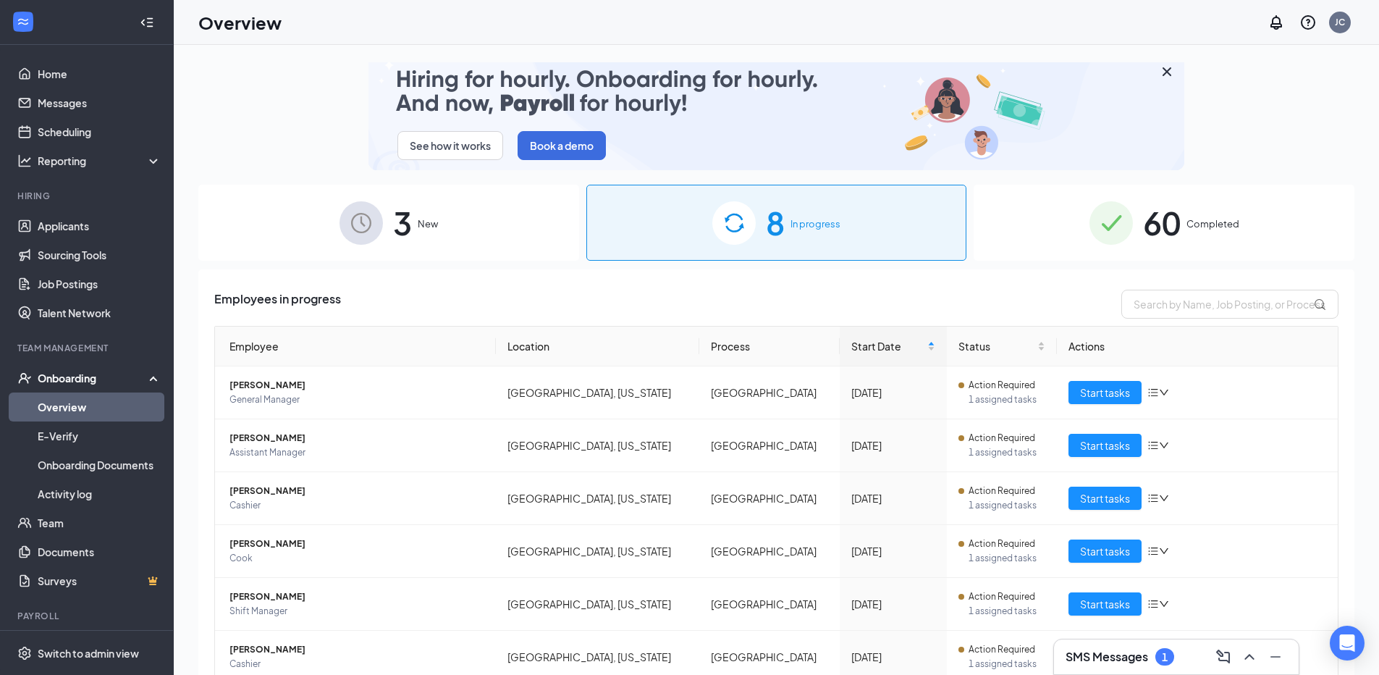
click at [363, 229] on img at bounding box center [360, 222] width 43 height 43
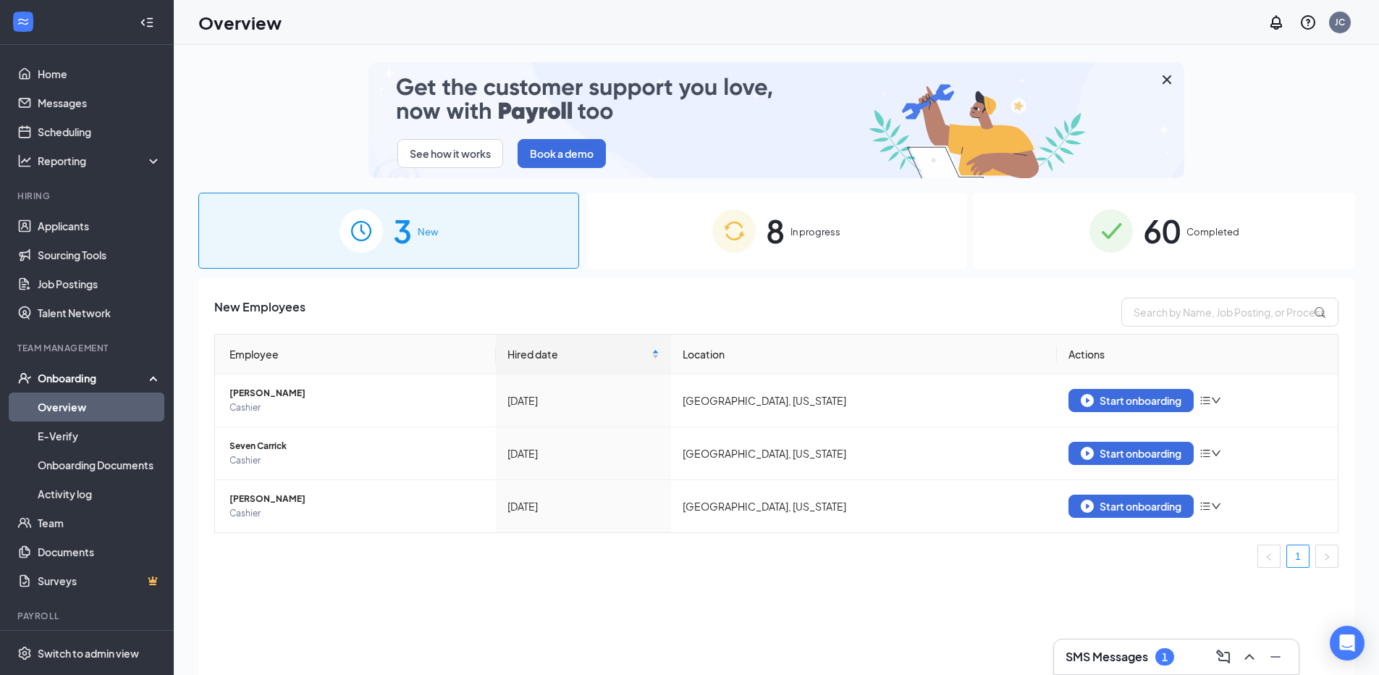
click at [760, 240] on div "8 In progress" at bounding box center [776, 231] width 381 height 76
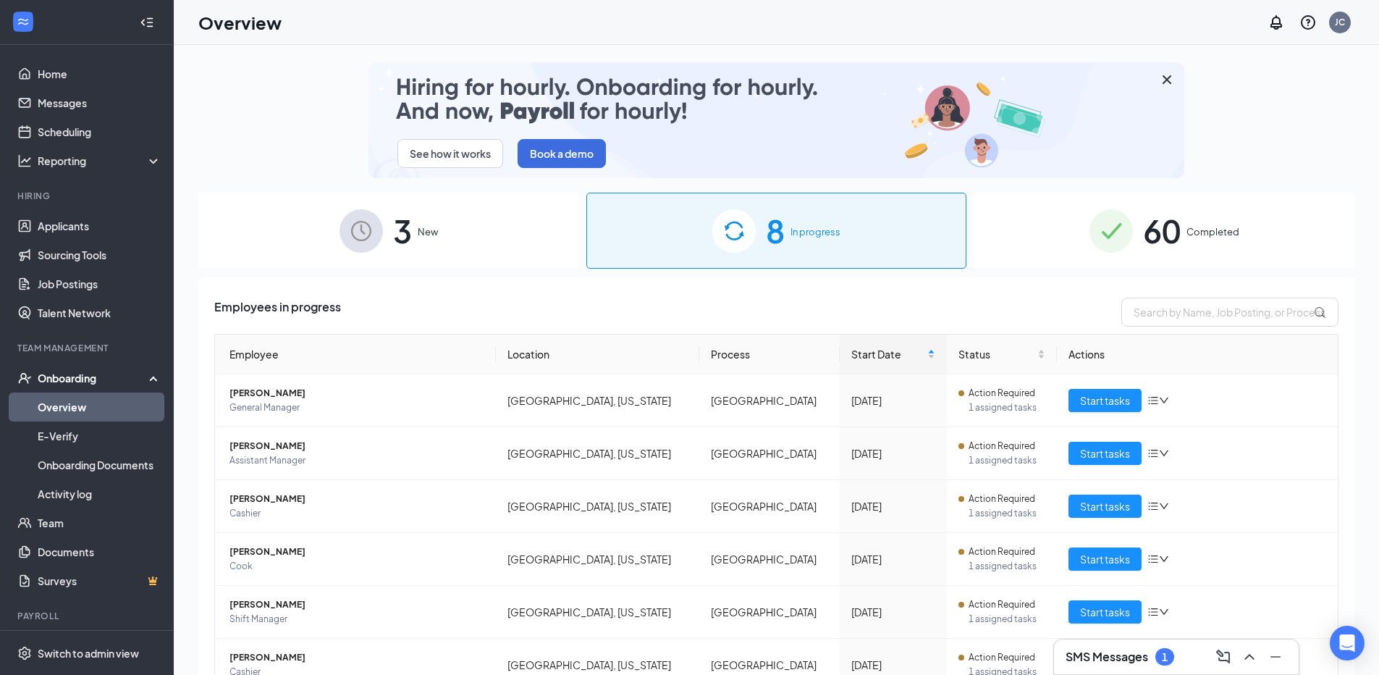
click at [1107, 669] on div "SMS Messages 1" at bounding box center [1176, 656] width 245 height 35
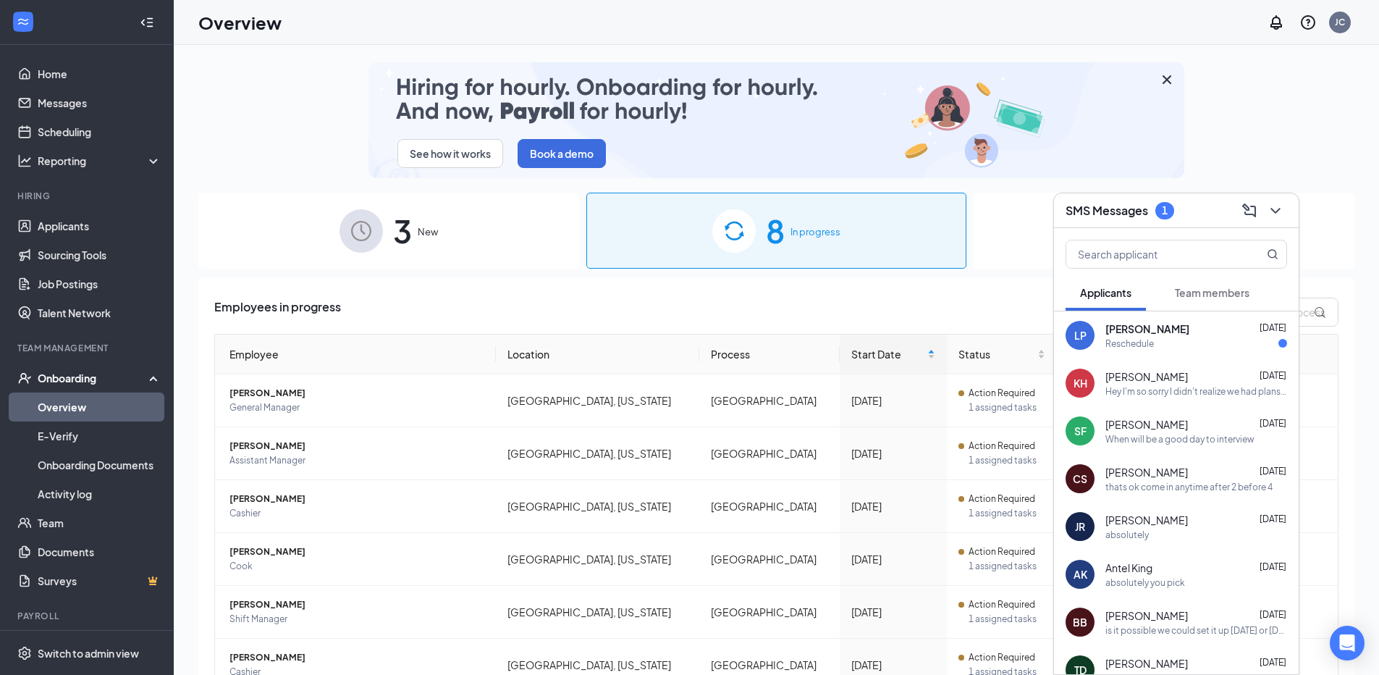
click at [1134, 211] on h3 "SMS Messages" at bounding box center [1106, 211] width 83 height 16
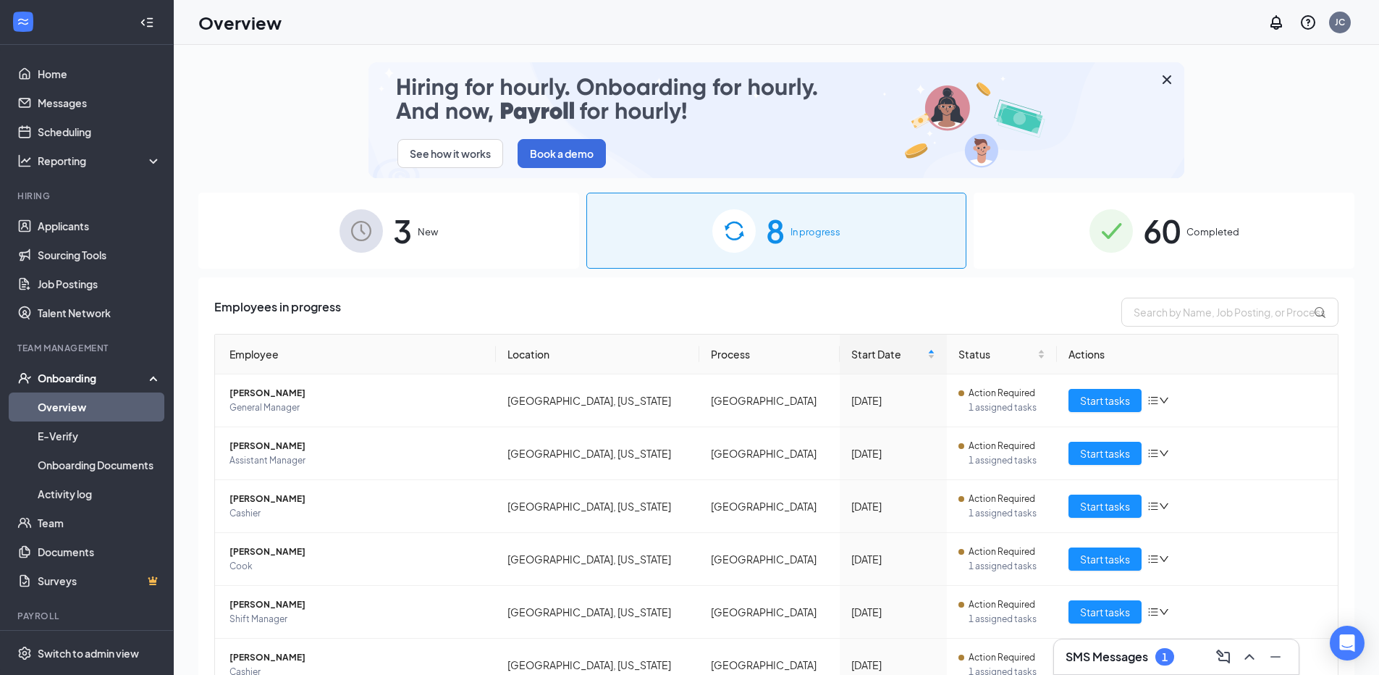
click at [358, 227] on img at bounding box center [360, 230] width 43 height 43
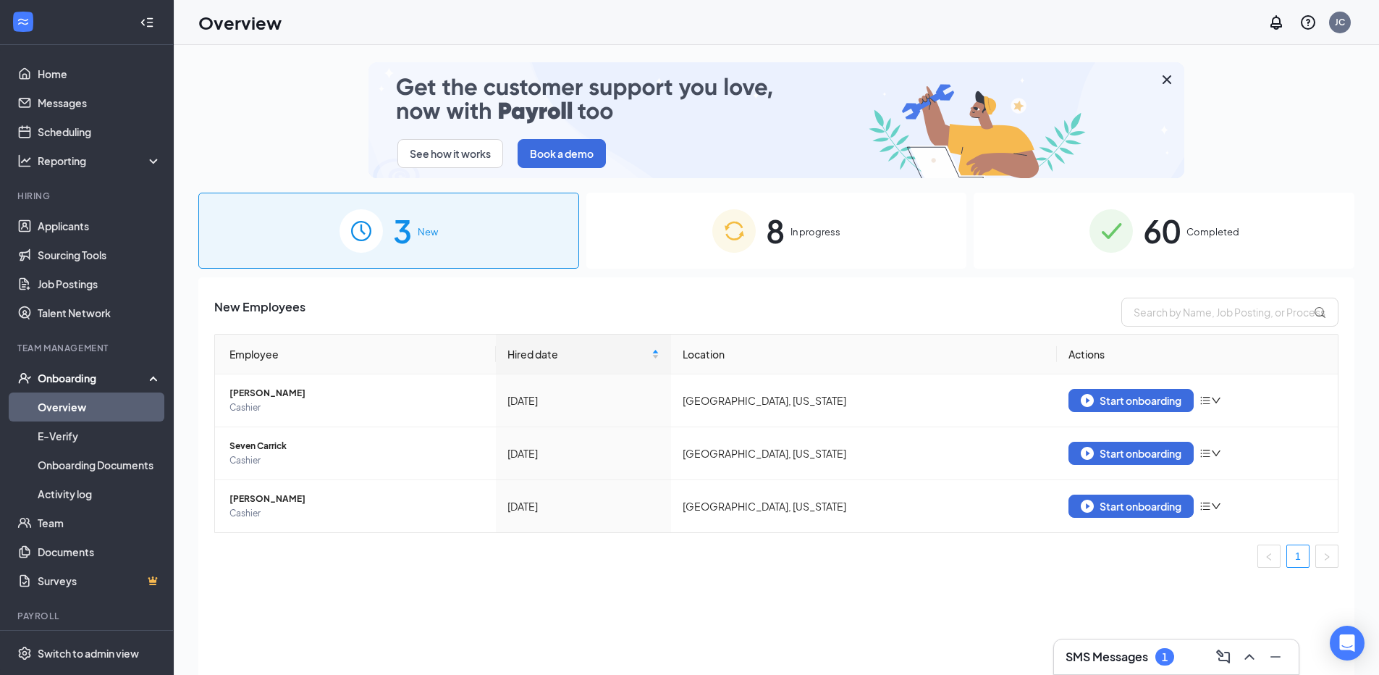
click at [664, 237] on div "8 In progress" at bounding box center [776, 231] width 381 height 76
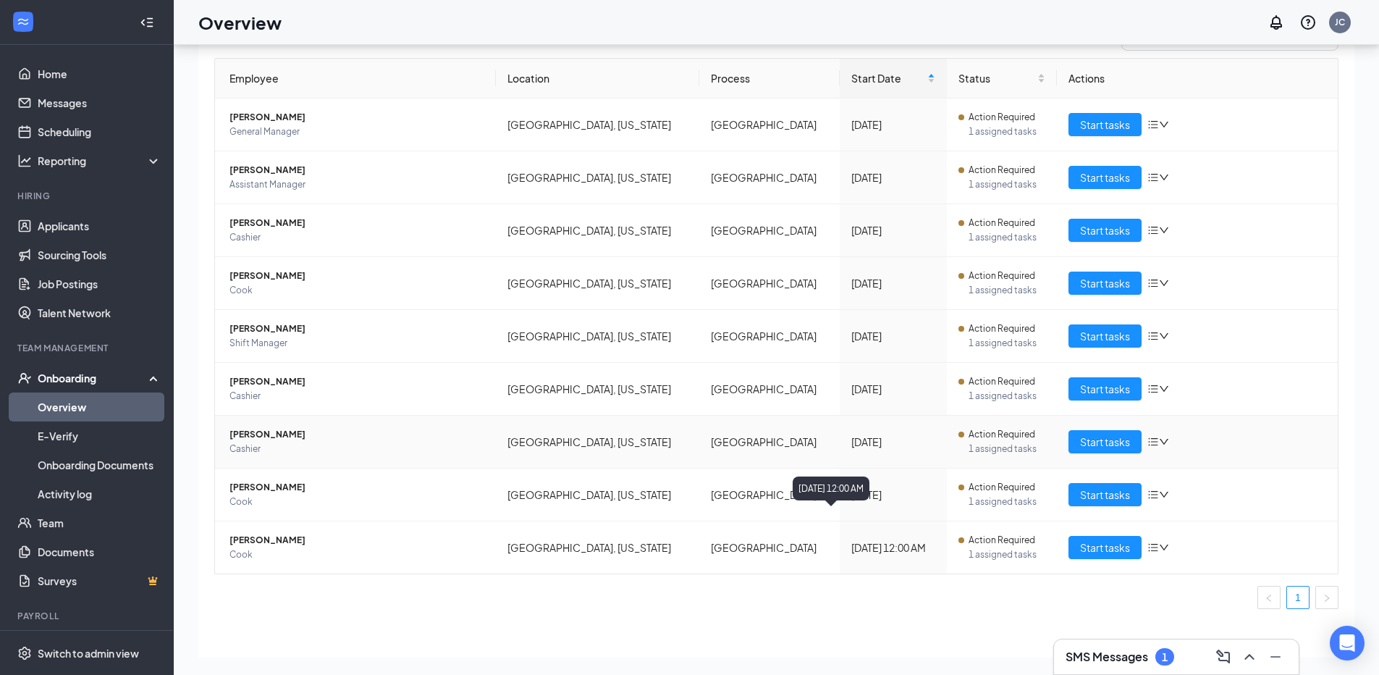
scroll to position [225, 0]
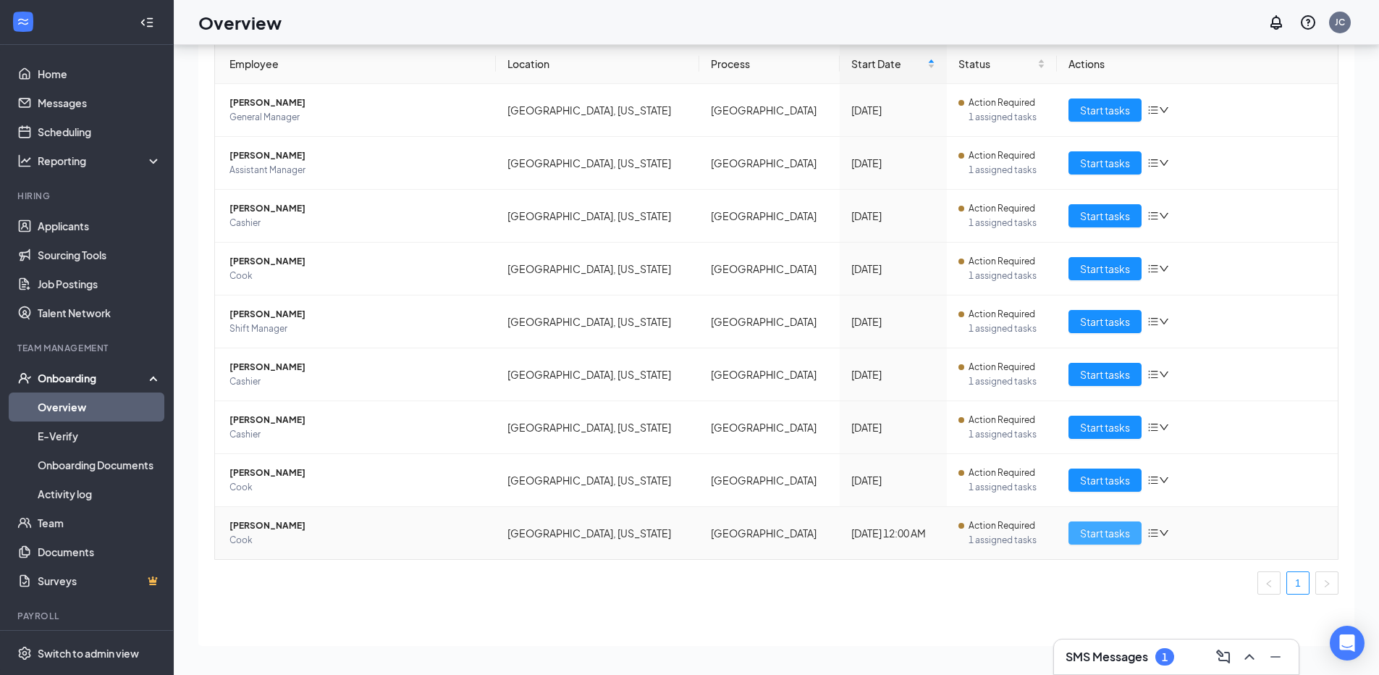
click at [1094, 537] on span "Start tasks" at bounding box center [1105, 533] width 50 height 16
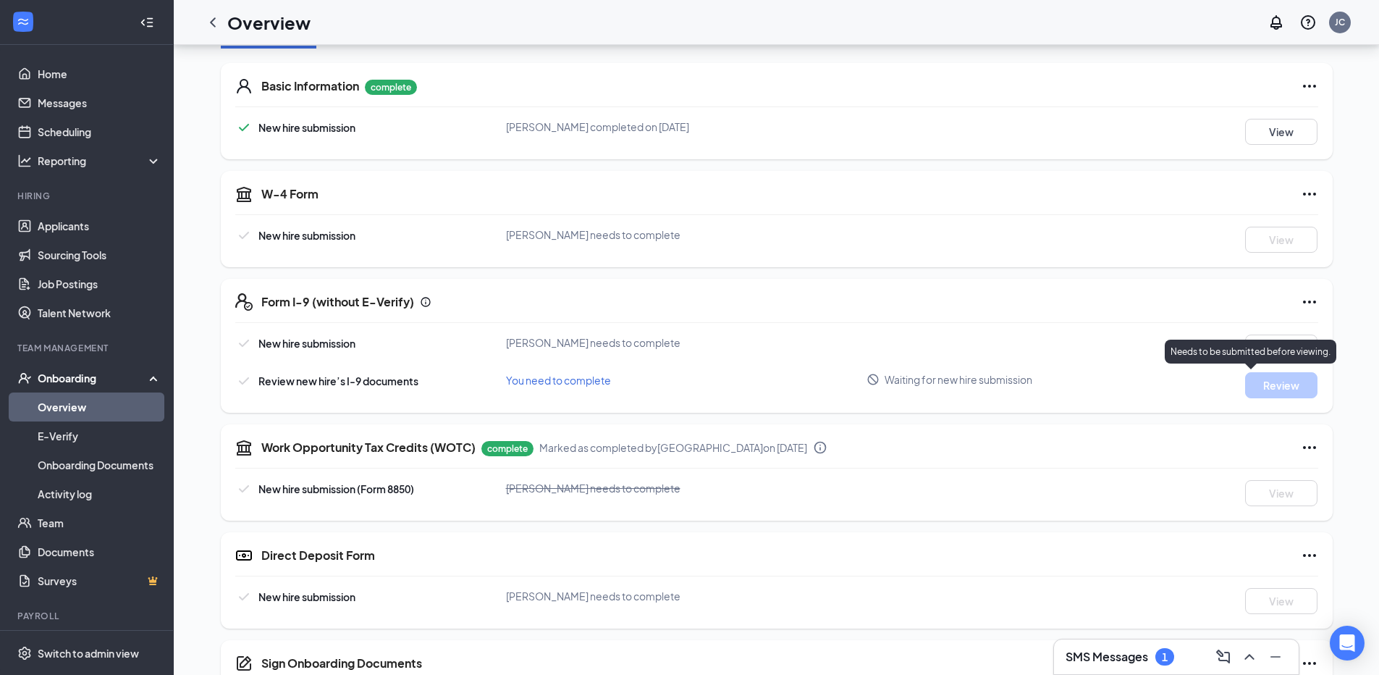
scroll to position [286, 0]
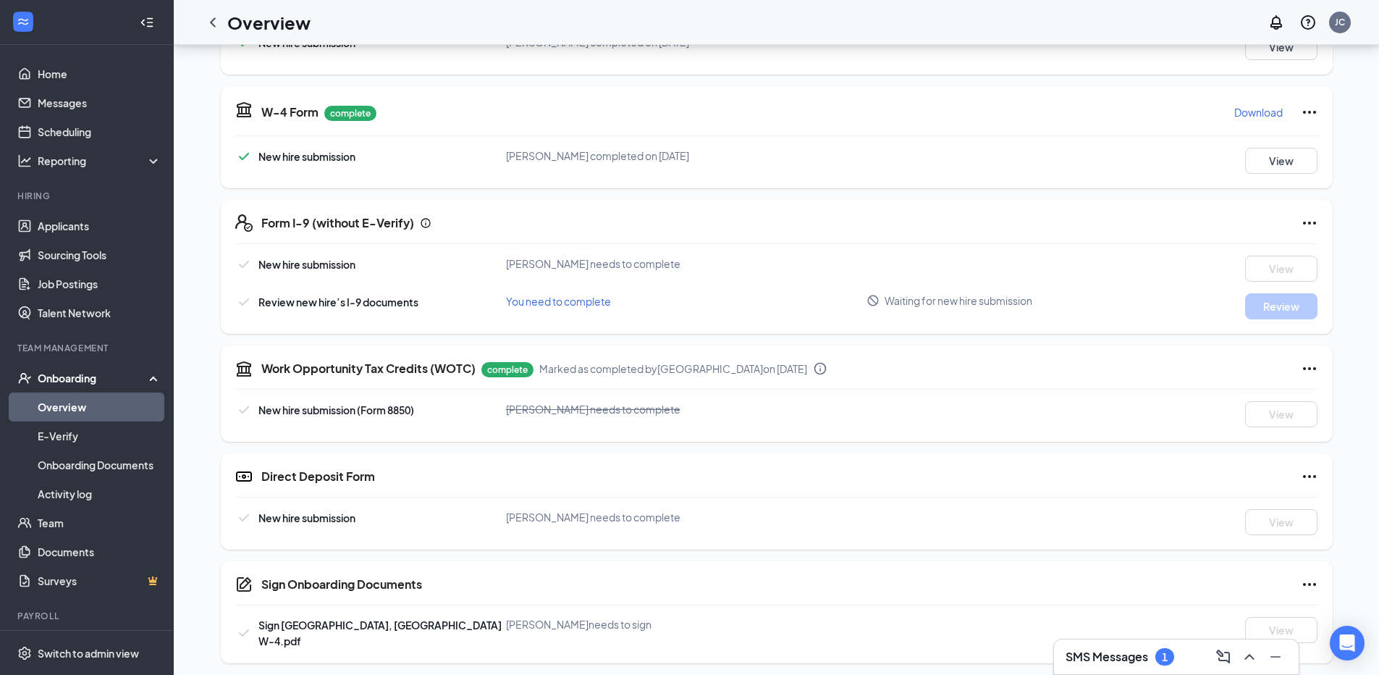
scroll to position [147, 0]
